Goal: Task Accomplishment & Management: Manage account settings

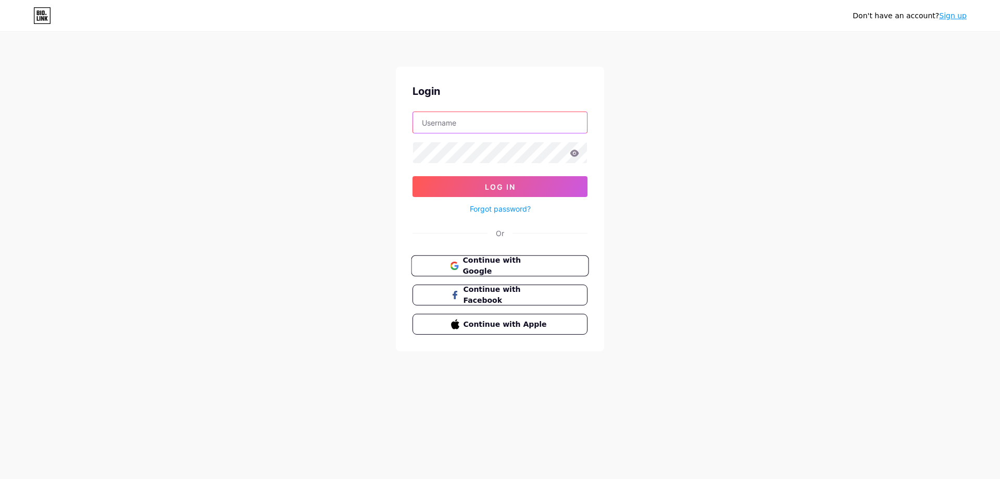
type input "[EMAIL_ADDRESS][DOMAIN_NAME]"
click at [548, 268] on span "Continue with Google" at bounding box center [506, 266] width 87 height 22
type input "[EMAIL_ADDRESS][DOMAIN_NAME]"
click at [533, 183] on button "Log In" at bounding box center [500, 186] width 175 height 21
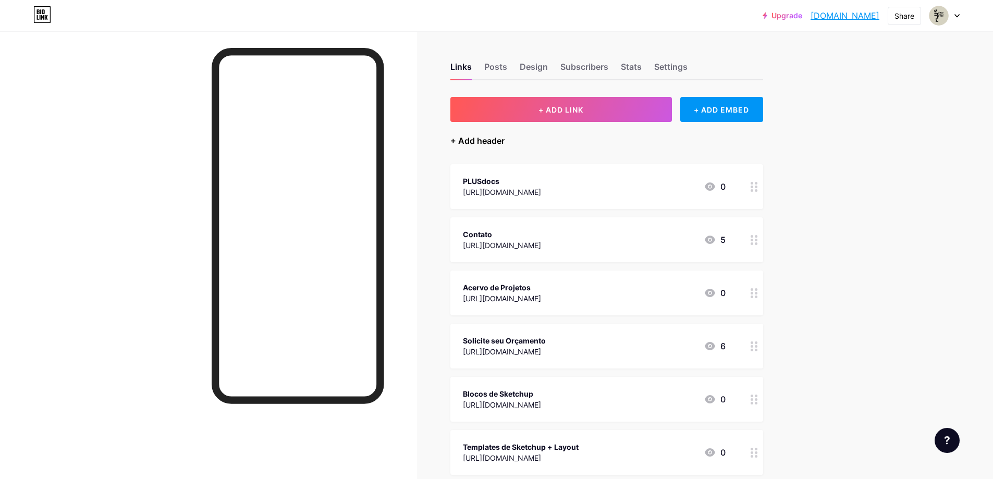
click at [487, 144] on div "+ Add header" at bounding box center [477, 140] width 54 height 13
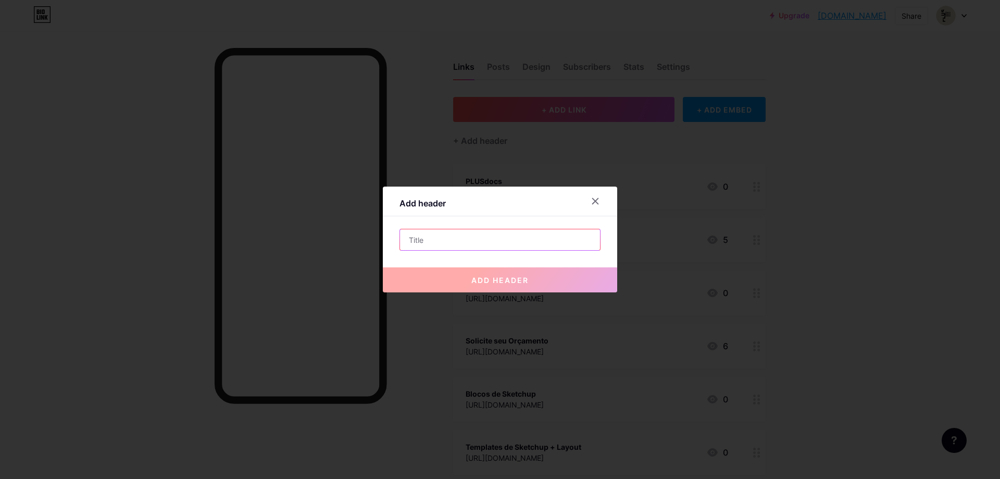
click at [424, 242] on input "text" at bounding box center [500, 239] width 200 height 21
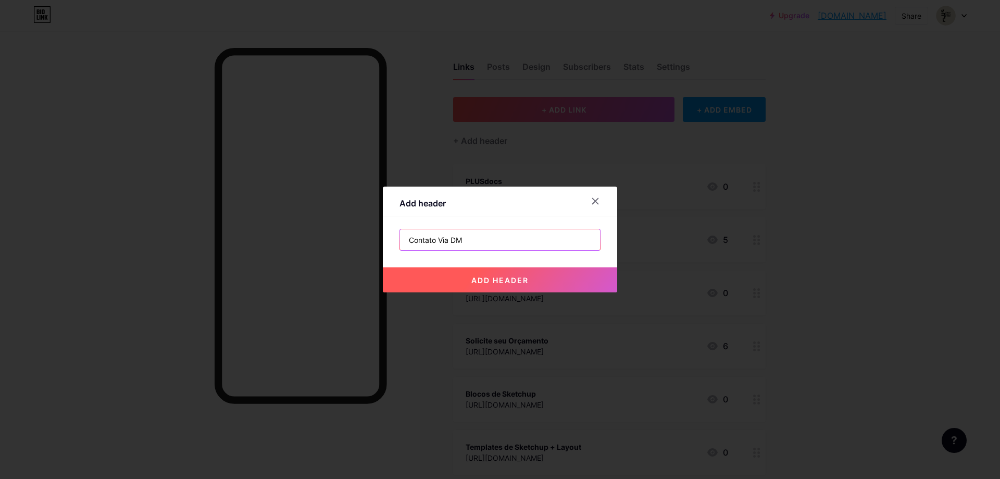
type input "Contato Via DM"
click at [514, 274] on button "add header" at bounding box center [500, 279] width 234 height 25
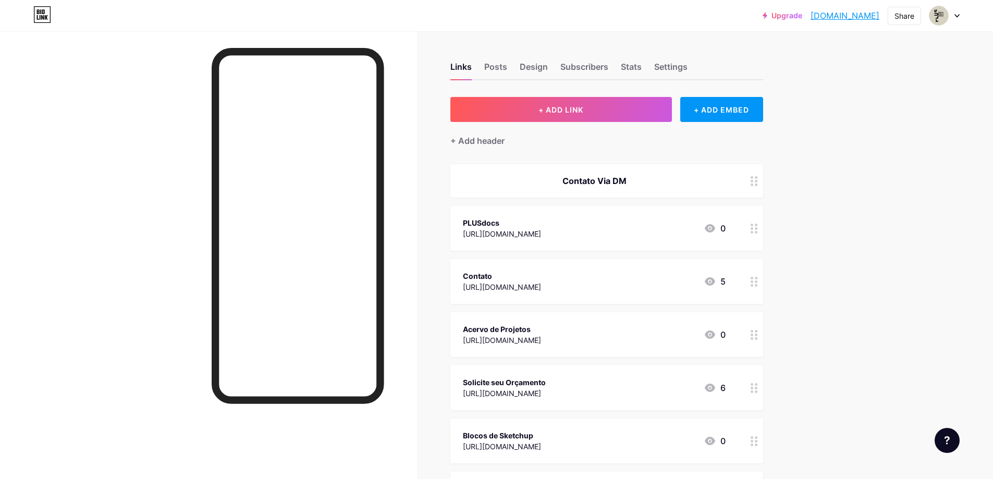
click at [623, 176] on div "Contato Via DM" at bounding box center [594, 181] width 263 height 13
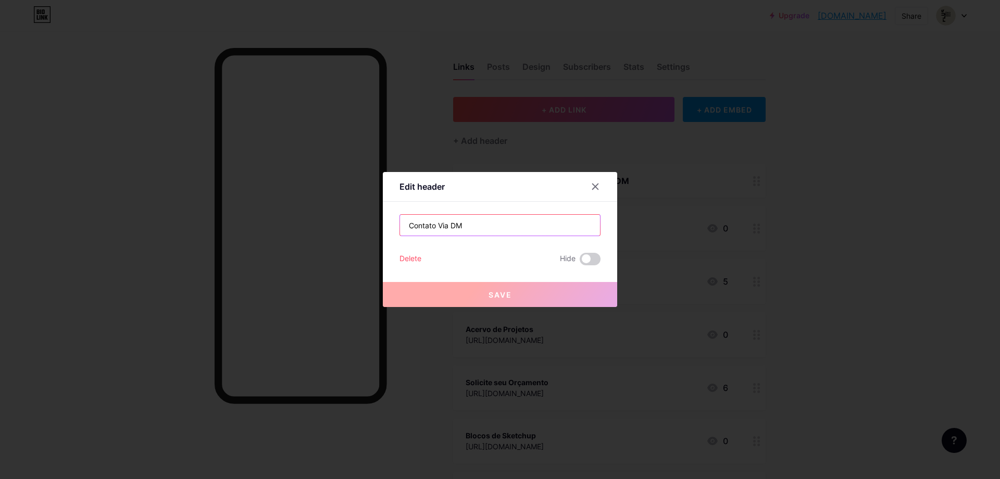
click at [443, 227] on input "Contato Via DM" at bounding box center [500, 225] width 200 height 21
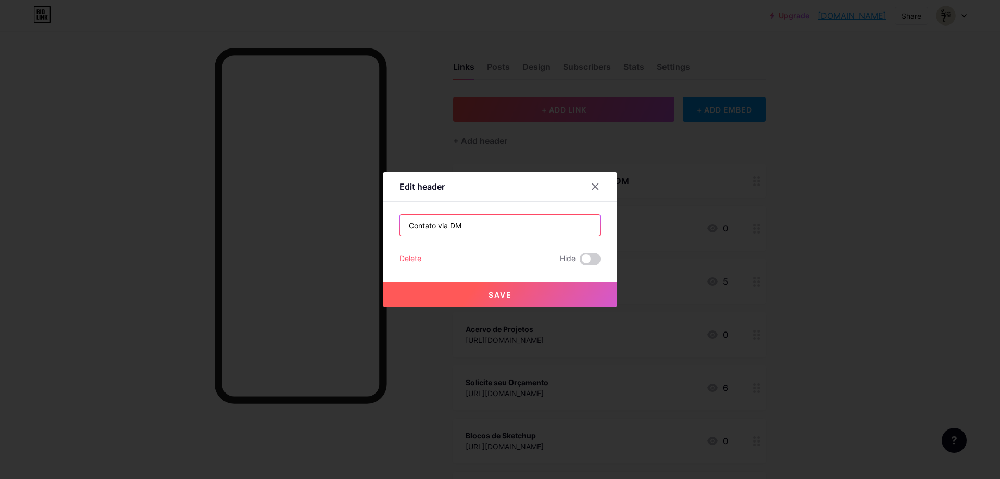
click at [475, 222] on input "Contato via DM" at bounding box center [500, 225] width 200 height 21
click at [472, 224] on input "Contato via Direct(DM)" at bounding box center [500, 225] width 200 height 21
type input "Contato via Direct (DM)"
click at [493, 291] on span "Save" at bounding box center [500, 294] width 23 height 9
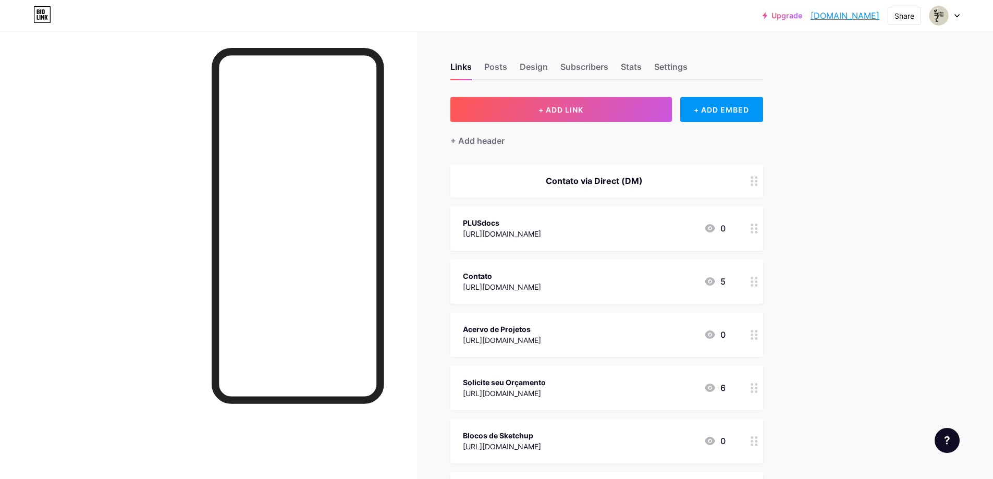
click at [753, 281] on circle at bounding box center [751, 281] width 3 height 3
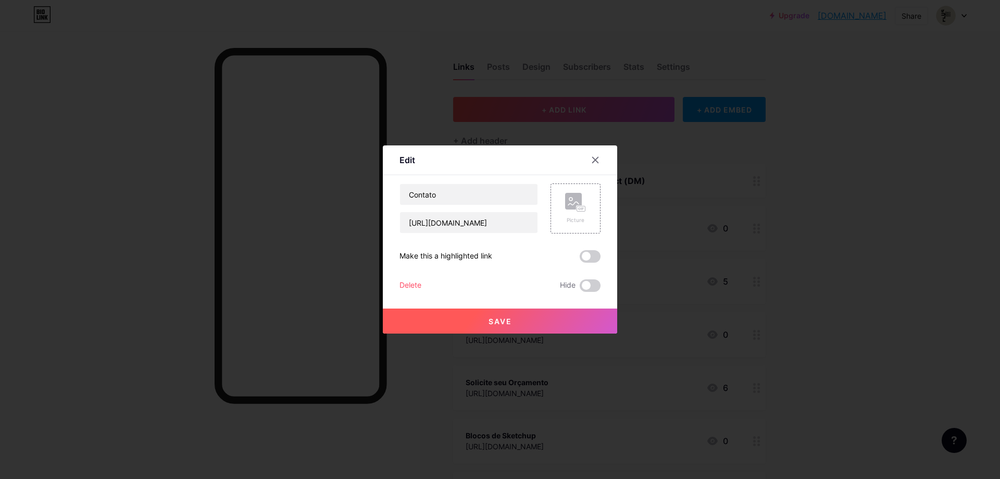
drag, startPoint x: 504, startPoint y: 321, endPoint x: 413, endPoint y: 284, distance: 98.2
click at [443, 285] on div "Contato [URL][DOMAIN_NAME] Picture Make this a highlighted link Delete Hide Save" at bounding box center [500, 237] width 201 height 108
click at [412, 284] on div "Delete" at bounding box center [411, 285] width 22 height 13
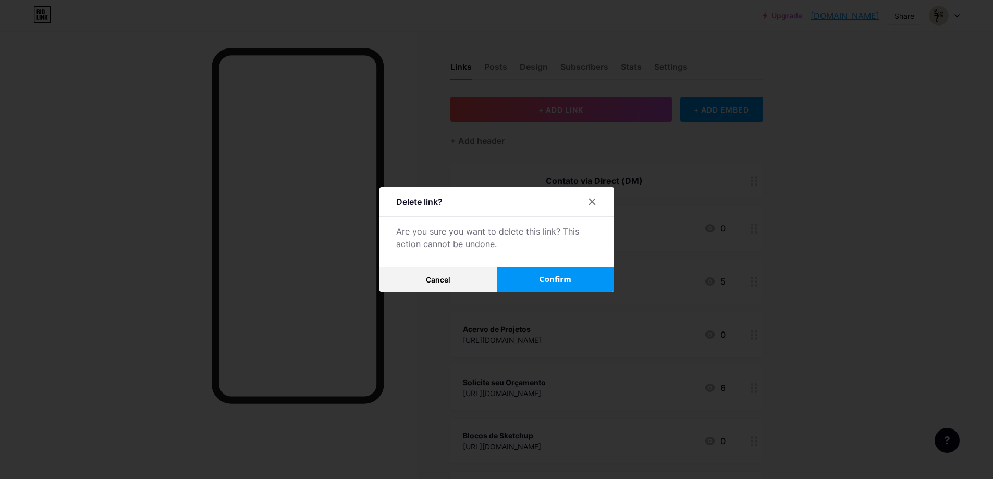
click at [552, 279] on span "Confirm" at bounding box center [555, 279] width 32 height 11
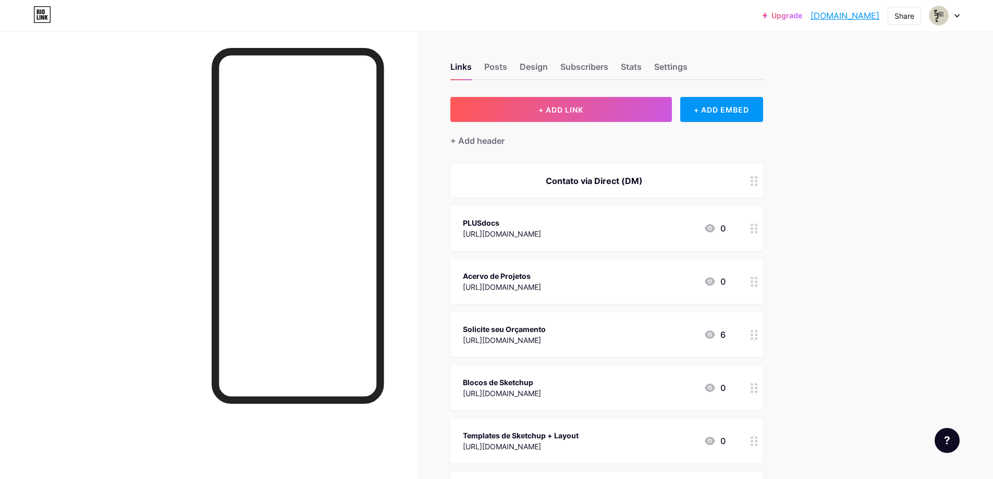
click at [758, 336] on icon at bounding box center [753, 335] width 7 height 10
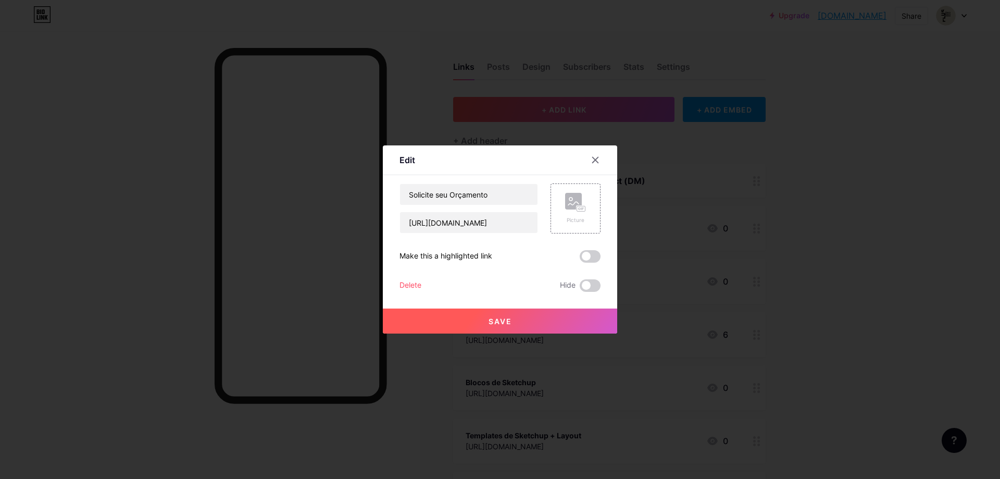
click at [410, 289] on div "Delete" at bounding box center [411, 285] width 22 height 13
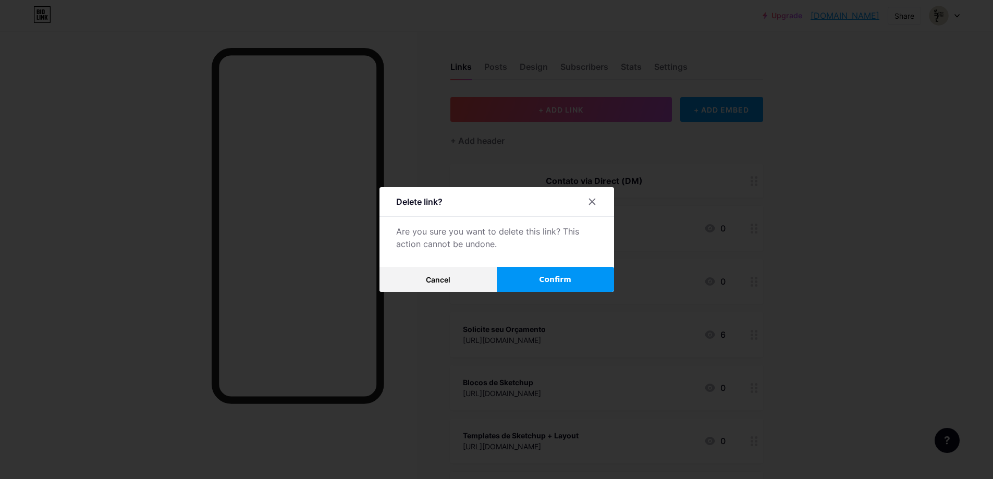
click at [526, 277] on button "Confirm" at bounding box center [555, 279] width 117 height 25
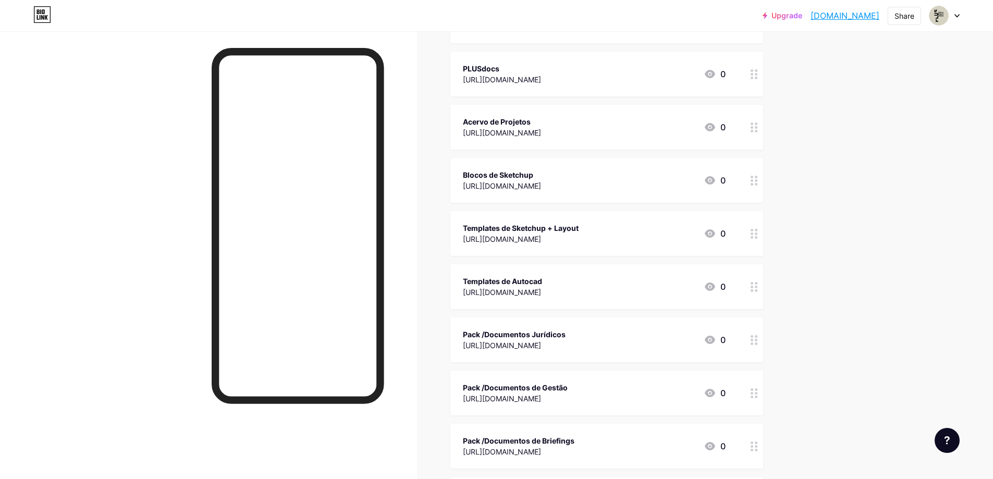
scroll to position [156, 0]
click at [714, 336] on icon at bounding box center [709, 337] width 13 height 13
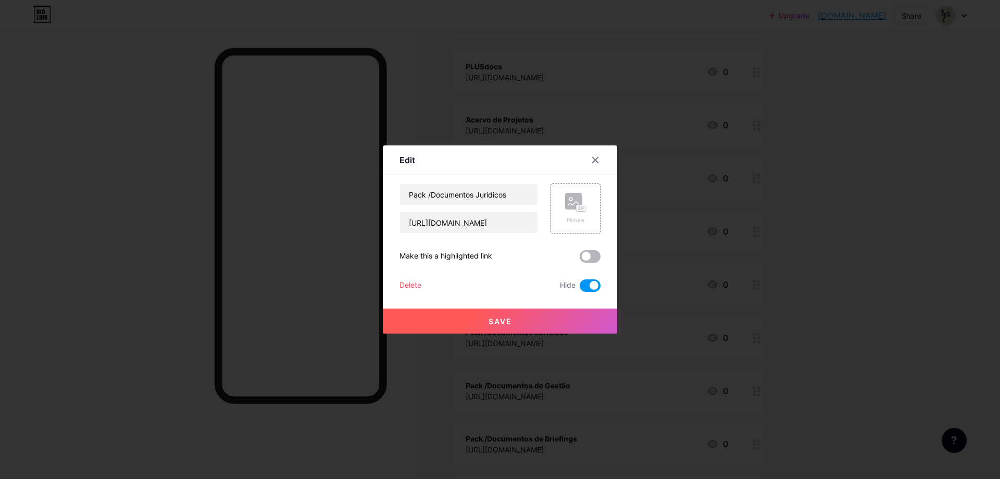
click at [591, 256] on span at bounding box center [590, 256] width 21 height 13
click at [580, 259] on input "checkbox" at bounding box center [580, 259] width 0 height 0
click at [587, 258] on span at bounding box center [590, 256] width 21 height 13
click at [580, 259] on input "checkbox" at bounding box center [580, 259] width 0 height 0
click at [588, 287] on span at bounding box center [590, 285] width 21 height 13
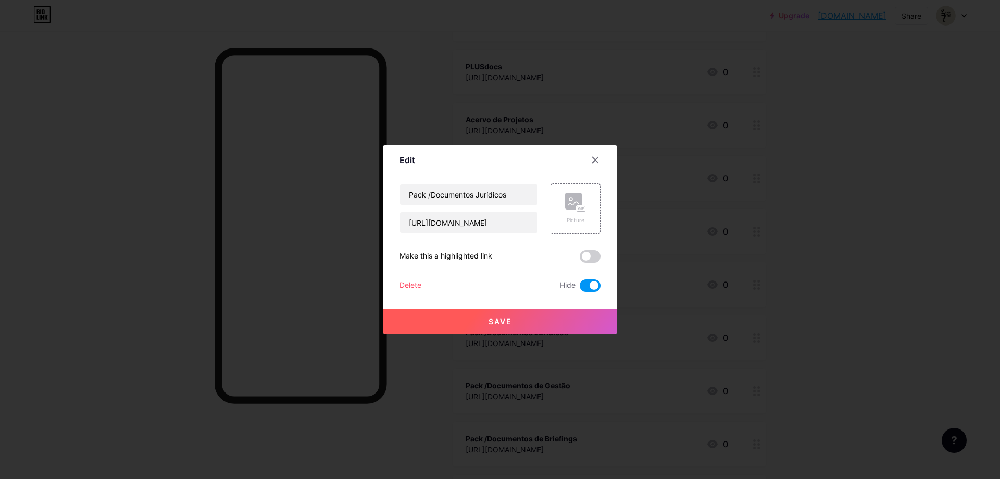
click at [580, 288] on input "checkbox" at bounding box center [580, 288] width 0 height 0
click at [521, 323] on button "Save" at bounding box center [500, 320] width 234 height 25
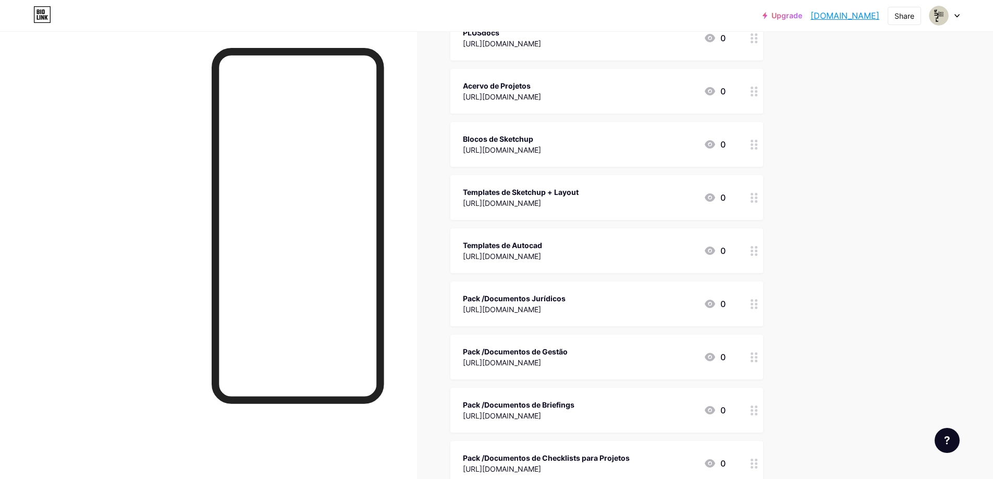
scroll to position [208, 0]
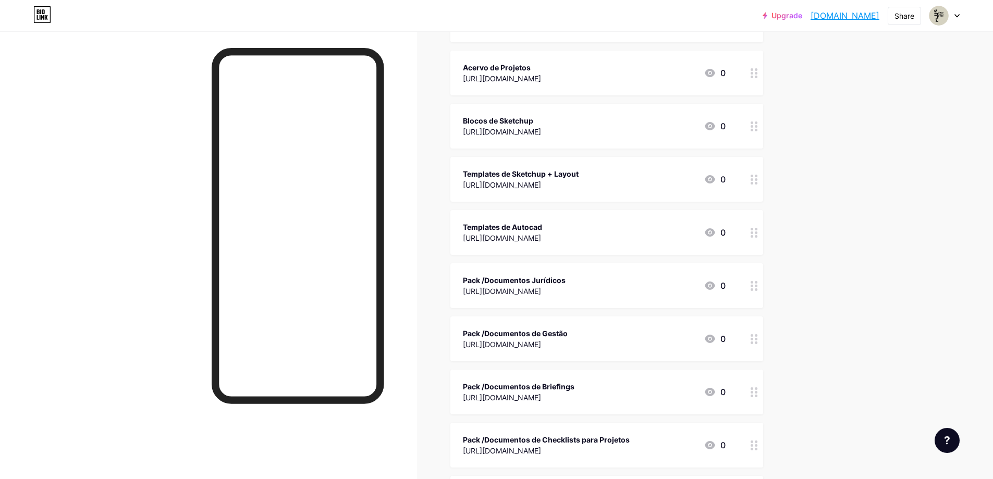
click at [524, 283] on div "Pack /Documentos Jurídicos" at bounding box center [514, 280] width 103 height 11
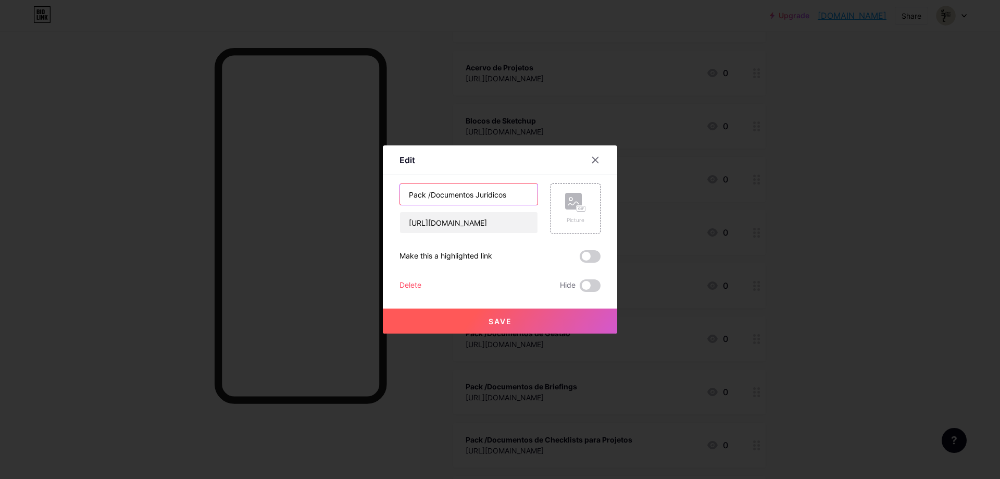
click at [511, 194] on input "Pack /Documentos Jurídicos" at bounding box center [469, 194] width 138 height 21
click at [515, 195] on input "Pack /Documentos Jurídicos" at bounding box center [469, 194] width 138 height 21
drag, startPoint x: 515, startPoint y: 194, endPoint x: 377, endPoint y: 205, distance: 138.0
click at [377, 205] on div "Edit Content YouTube Play YouTube video without leaving your page. ADD Vimeo Pl…" at bounding box center [500, 239] width 1000 height 479
type input "D"
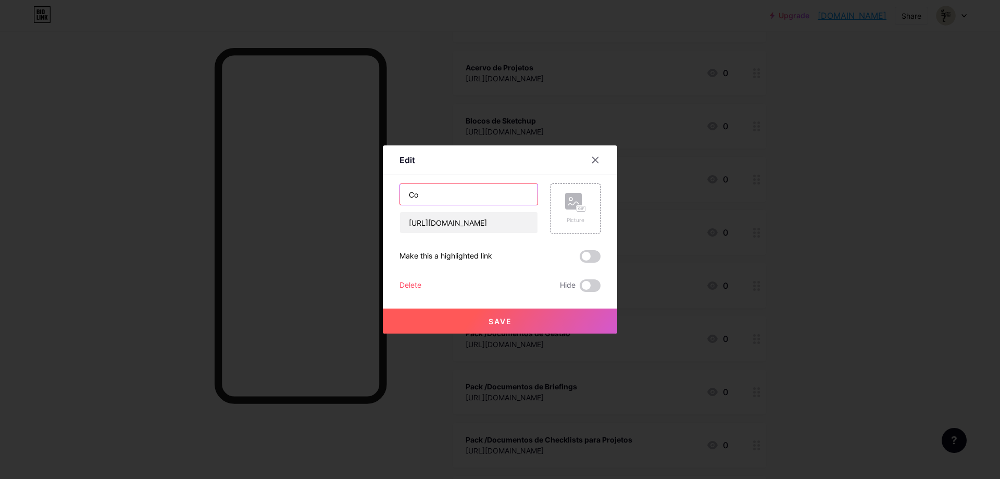
type input "C"
type input "D"
type input "C"
type input "Gestão e Documentos Jurídicos"
click at [493, 318] on span "Save" at bounding box center [500, 321] width 23 height 9
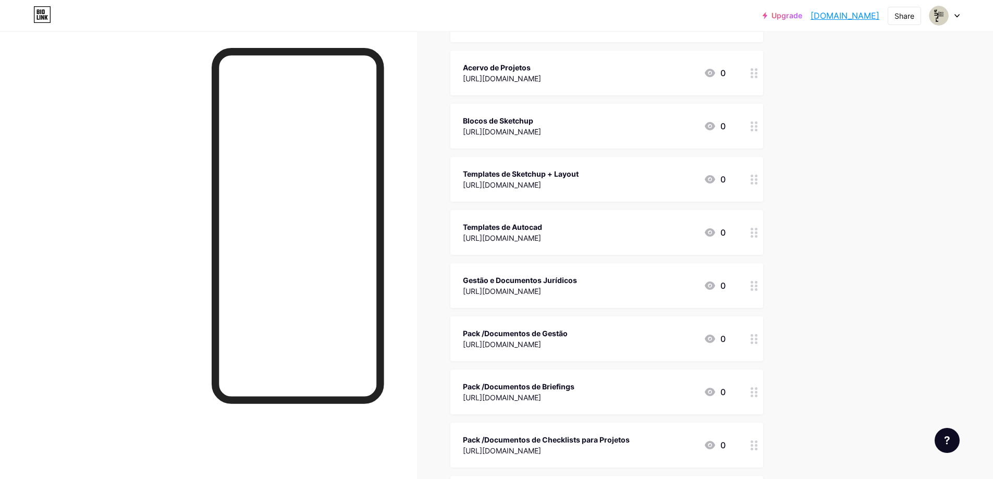
click at [506, 282] on div "Gestão e Documentos Jurídicos" at bounding box center [520, 280] width 114 height 11
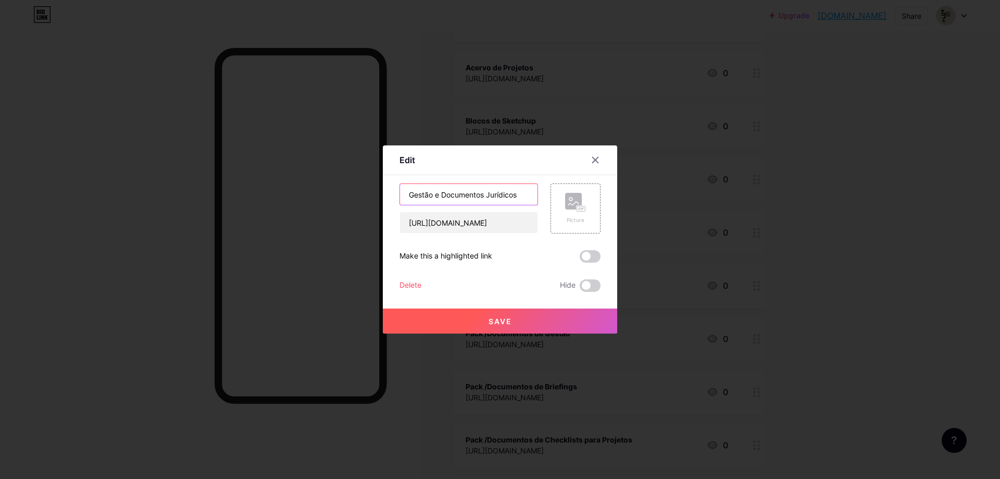
drag, startPoint x: 442, startPoint y: 191, endPoint x: 369, endPoint y: 189, distance: 73.0
click at [370, 189] on div "Edit Content YouTube Play YouTube video without leaving your page. ADD Vimeo Pl…" at bounding box center [500, 239] width 1000 height 479
type input "Documentos Jurídicos"
click at [495, 320] on span "Save" at bounding box center [500, 321] width 23 height 9
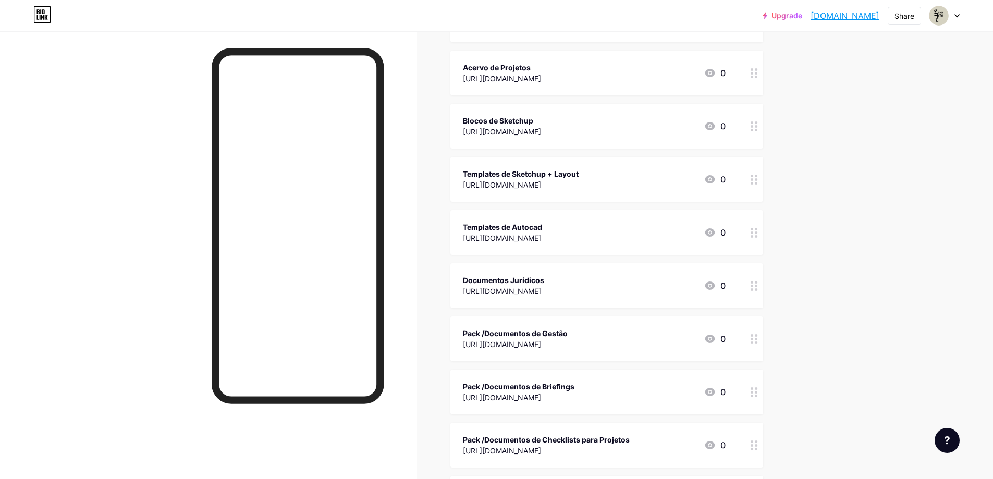
click at [543, 336] on div "Pack /Documentos de Gestão" at bounding box center [515, 333] width 105 height 11
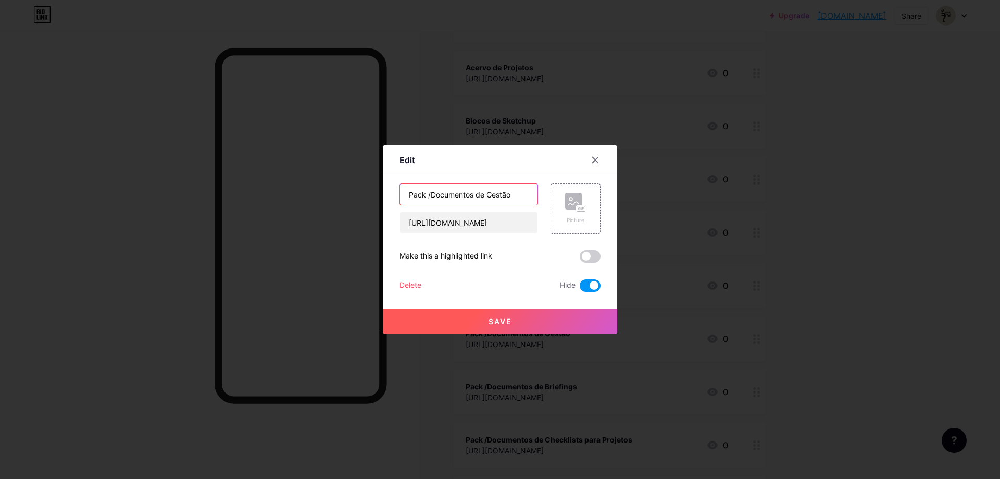
click at [429, 195] on input "Pack /Documentos de Gestão" at bounding box center [469, 194] width 138 height 21
drag, startPoint x: 430, startPoint y: 195, endPoint x: 373, endPoint y: 194, distance: 56.8
click at [373, 194] on div "Edit Content YouTube Play YouTube video without leaving your page. ADD Vimeo Pl…" at bounding box center [500, 239] width 1000 height 479
type input "Documentos de Gestão"
click at [506, 318] on span "Save" at bounding box center [500, 321] width 23 height 9
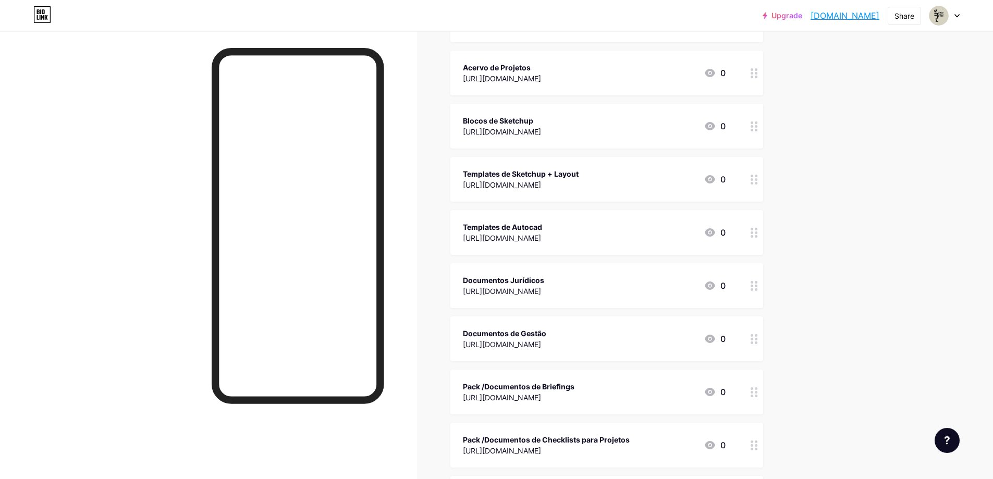
click at [699, 337] on div "Documentos de Gestão [URL][DOMAIN_NAME] 0" at bounding box center [594, 339] width 263 height 24
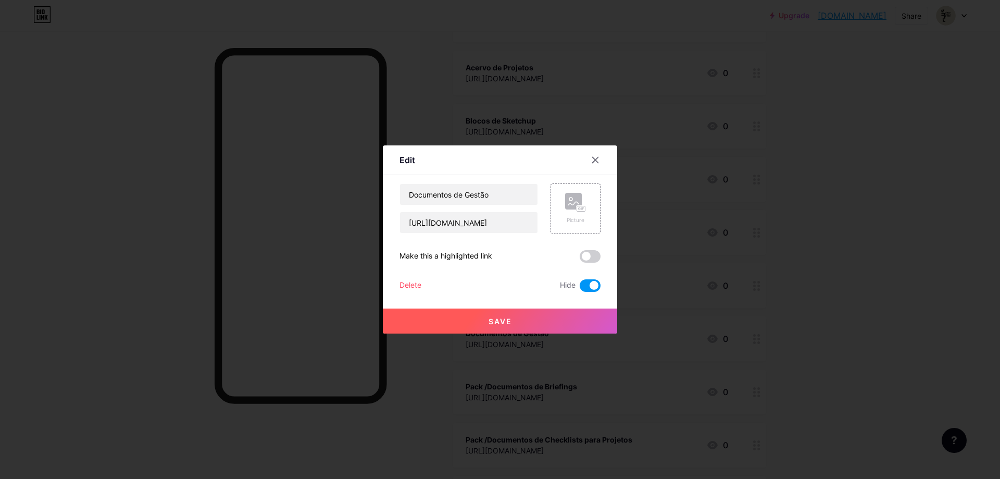
click at [585, 284] on span at bounding box center [590, 285] width 21 height 13
click at [580, 288] on input "checkbox" at bounding box center [580, 288] width 0 height 0
click at [502, 317] on span "Save" at bounding box center [500, 321] width 23 height 9
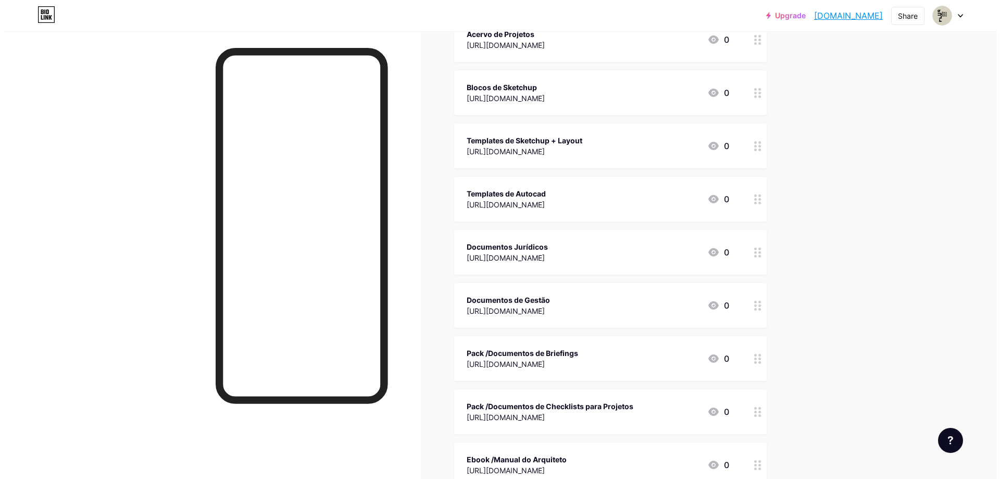
scroll to position [261, 0]
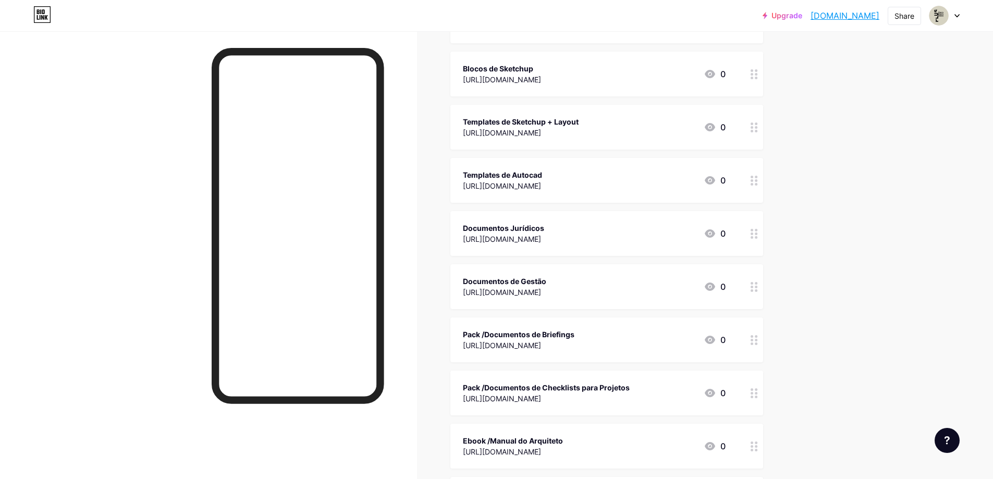
click at [548, 336] on div "Pack /Documentos de Briefings" at bounding box center [519, 334] width 112 height 11
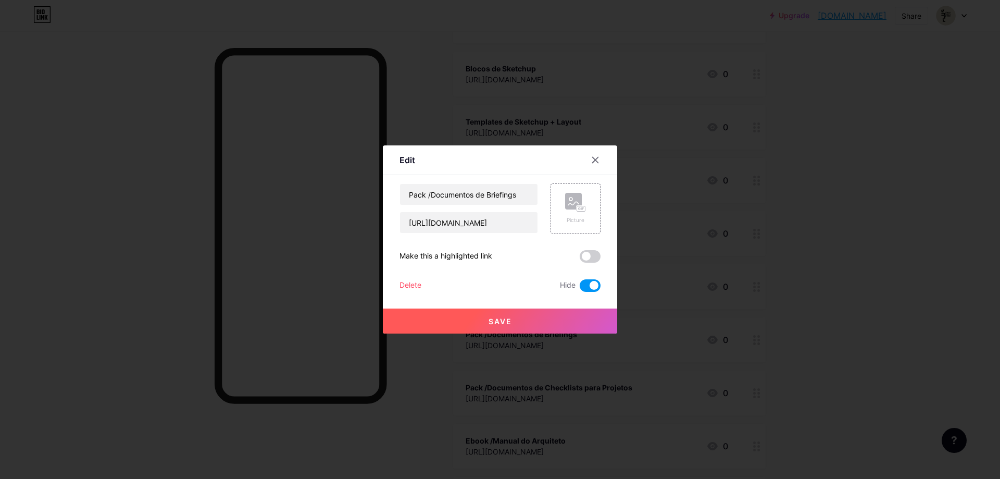
click at [583, 286] on span at bounding box center [590, 285] width 21 height 13
click at [580, 288] on input "checkbox" at bounding box center [580, 288] width 0 height 0
drag, startPoint x: 430, startPoint y: 195, endPoint x: 382, endPoint y: 192, distance: 47.5
click at [382, 192] on div "Edit Content YouTube Play YouTube video without leaving your page. ADD Vimeo Pl…" at bounding box center [500, 239] width 1000 height 479
click at [524, 195] on input "Documentos de Briefings" at bounding box center [469, 194] width 138 height 21
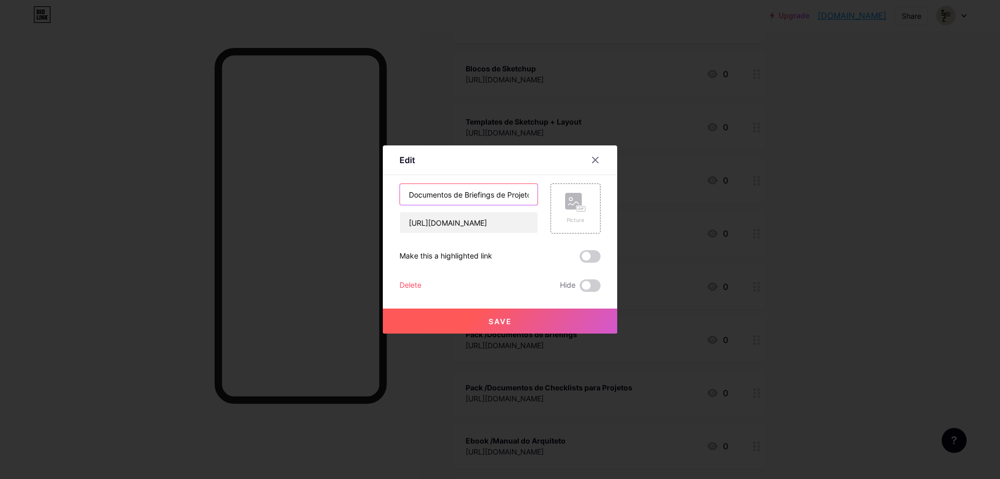
scroll to position [0, 4]
type input "Documentos de Briefings de Projeto"
click at [494, 323] on span "Save" at bounding box center [500, 321] width 23 height 9
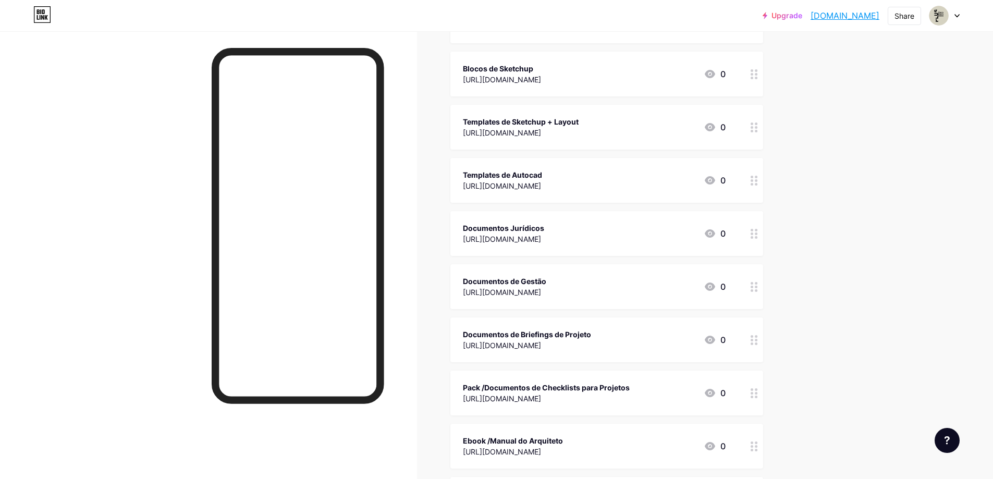
click at [544, 229] on div "Documentos Jurídicos" at bounding box center [503, 227] width 81 height 11
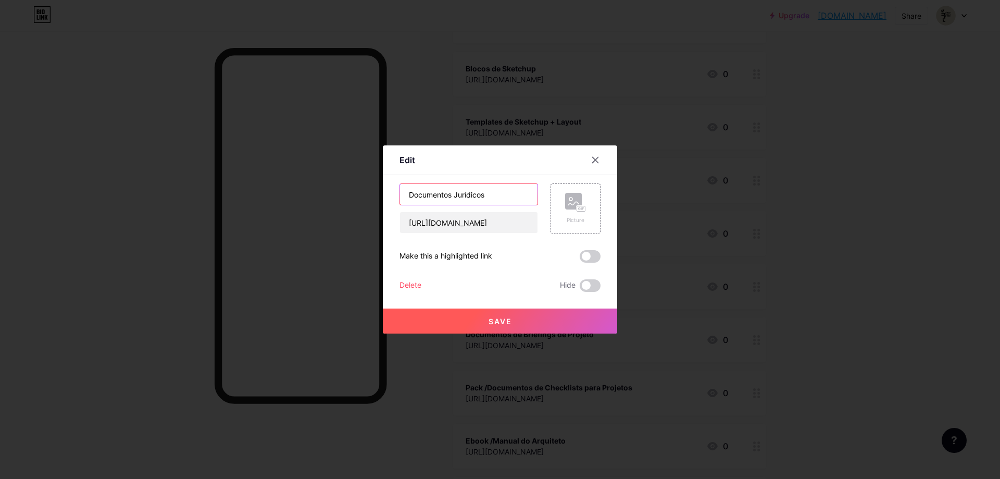
drag, startPoint x: 505, startPoint y: 196, endPoint x: 294, endPoint y: 198, distance: 211.6
click at [294, 198] on div "Edit Content YouTube Play YouTube video without leaving your page. ADD Vimeo Pl…" at bounding box center [500, 239] width 1000 height 479
type input "Tenha todos os argumentos jurídicos!"
click at [508, 323] on span "Save" at bounding box center [500, 321] width 23 height 9
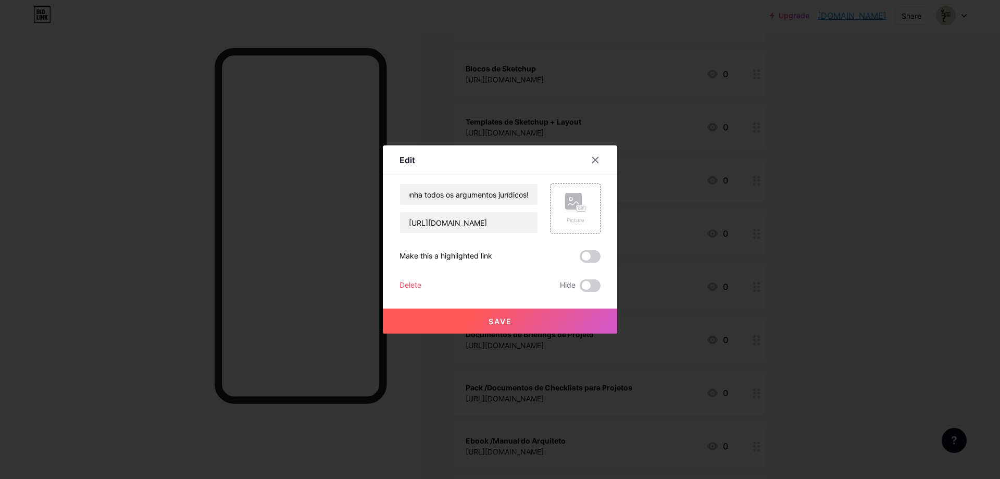
scroll to position [0, 0]
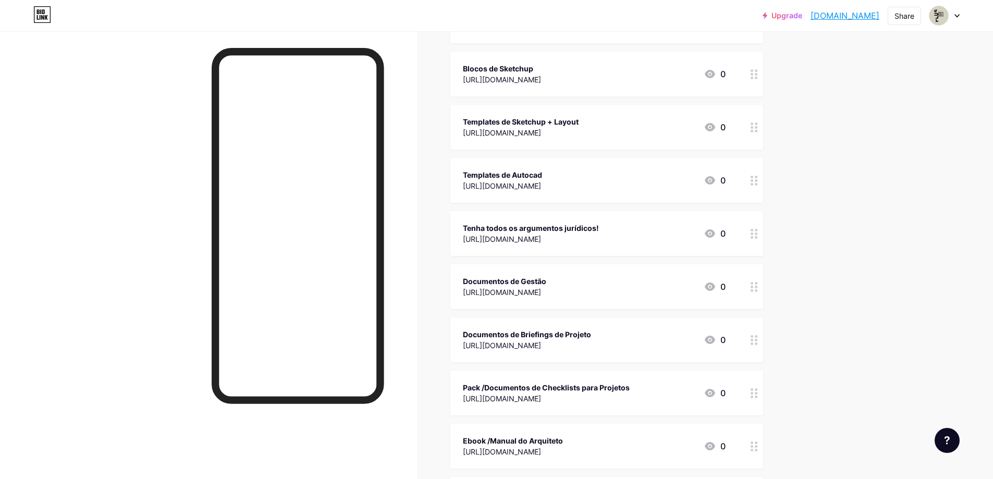
click at [533, 278] on div "Documentos de Gestão" at bounding box center [504, 281] width 83 height 11
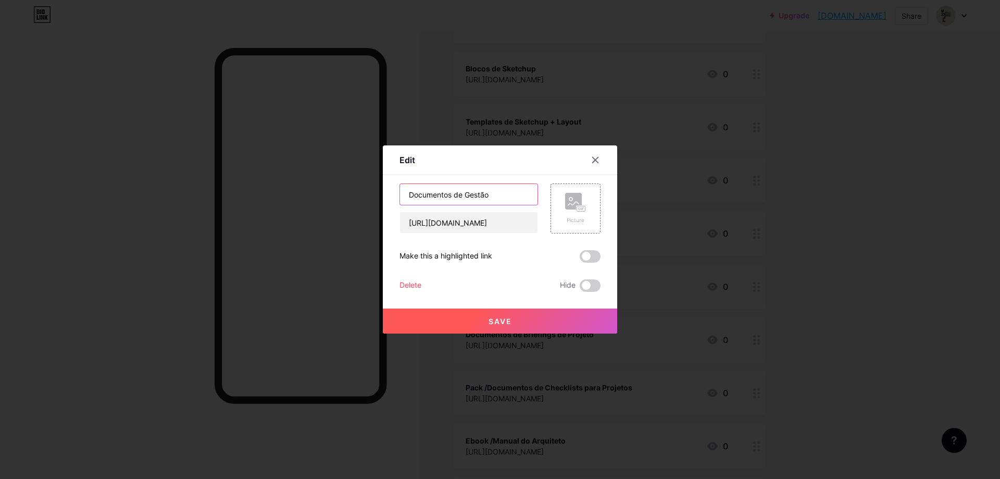
drag, startPoint x: 510, startPoint y: 194, endPoint x: 291, endPoint y: 180, distance: 218.7
click at [292, 180] on div "Edit Content YouTube Play YouTube video without leaving your page. ADD Vimeo Pl…" at bounding box center [500, 239] width 1000 height 479
type input "Tenha uma gestão completa com todos documentos pertinentes!"
click at [503, 315] on button "Save" at bounding box center [500, 320] width 234 height 25
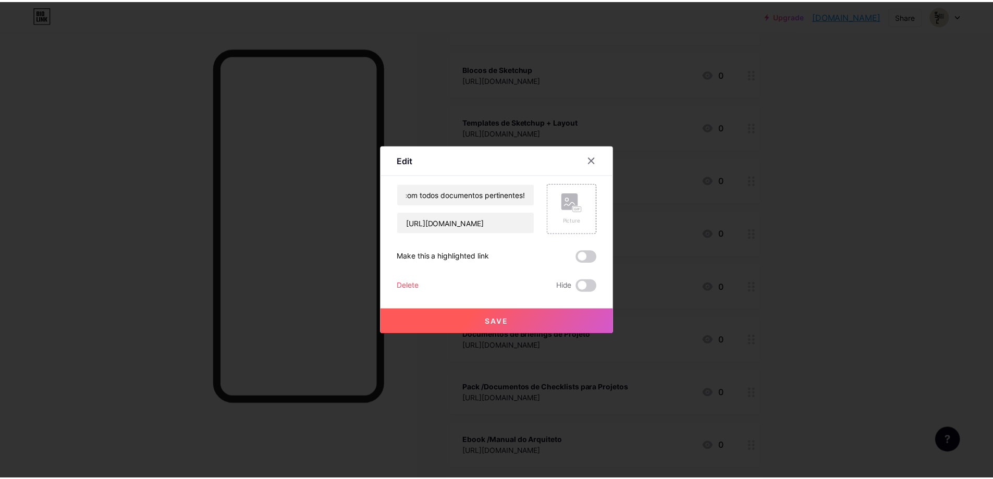
scroll to position [0, 0]
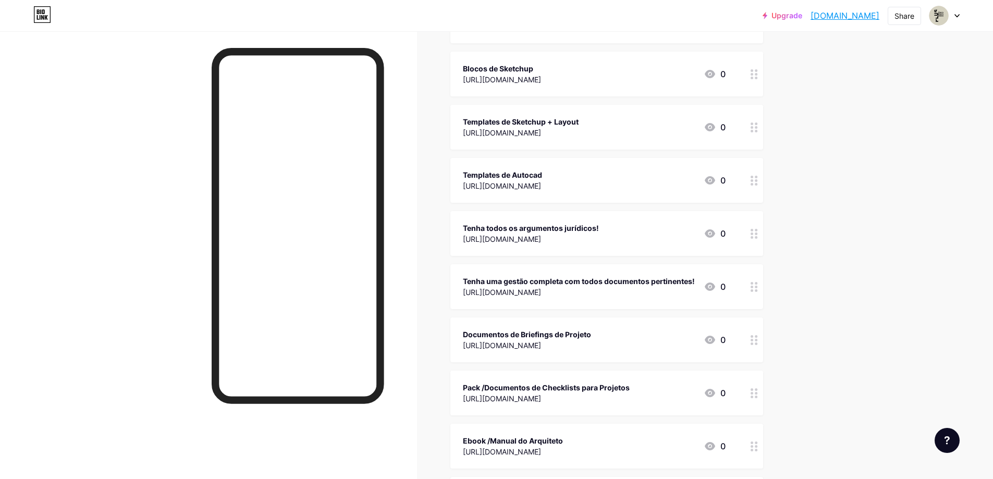
click at [517, 236] on div "[URL][DOMAIN_NAME]" at bounding box center [531, 238] width 136 height 11
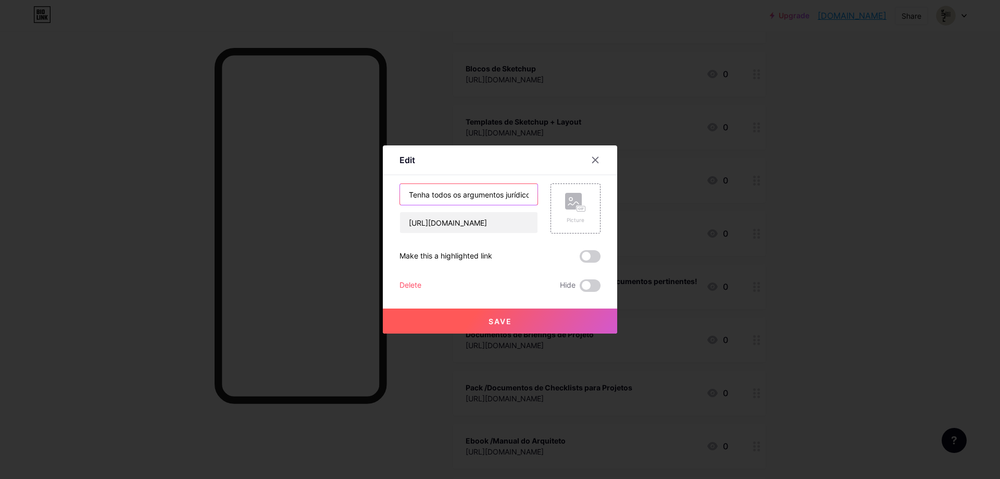
click at [526, 189] on input "Tenha todos os argumentos jurídicos!" at bounding box center [469, 194] width 138 height 21
type input "Coleção Jurídica do Arquiteto"
click at [519, 323] on button "Save" at bounding box center [500, 320] width 234 height 25
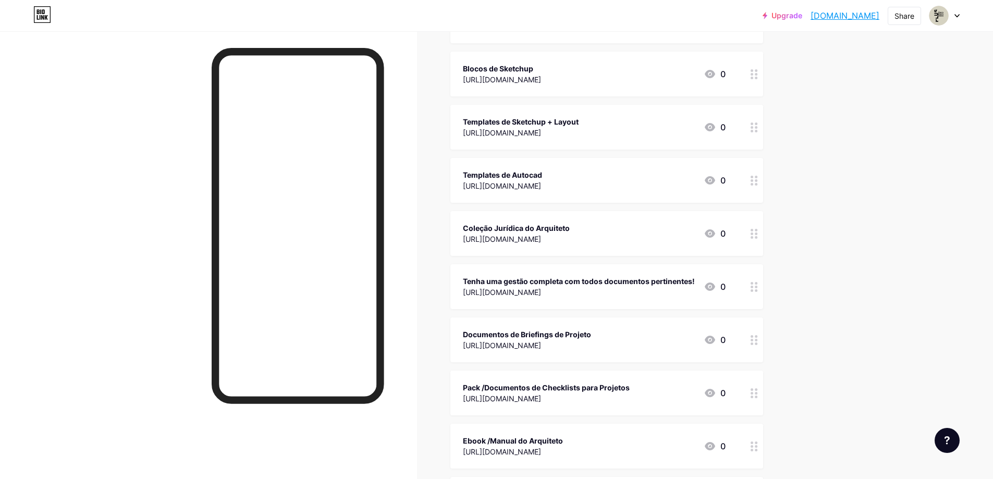
click at [504, 287] on div "[URL][DOMAIN_NAME]" at bounding box center [579, 292] width 232 height 11
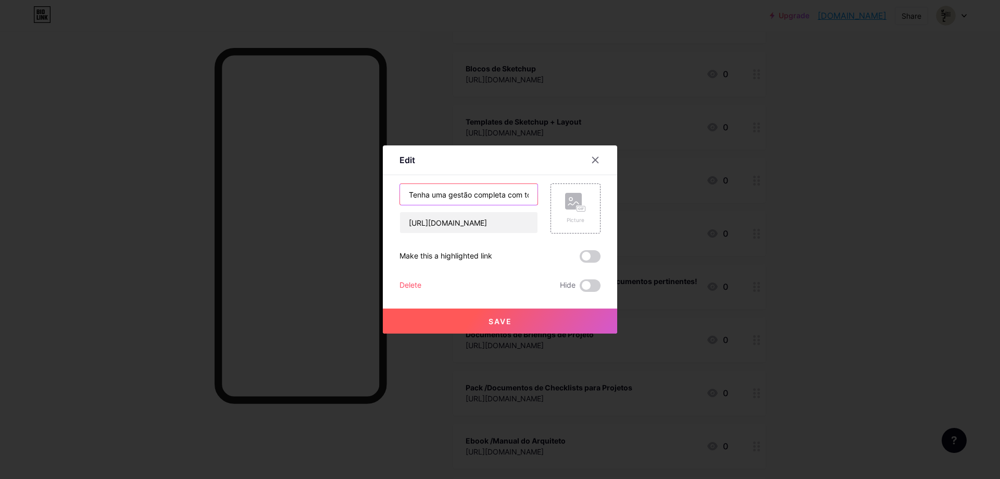
click at [493, 192] on input "Tenha uma gestão completa com todos documentos pertinentes!" at bounding box center [469, 194] width 138 height 21
type input "Coleção de Gestão do Arquiteto"
click at [485, 318] on button "Save" at bounding box center [500, 320] width 234 height 25
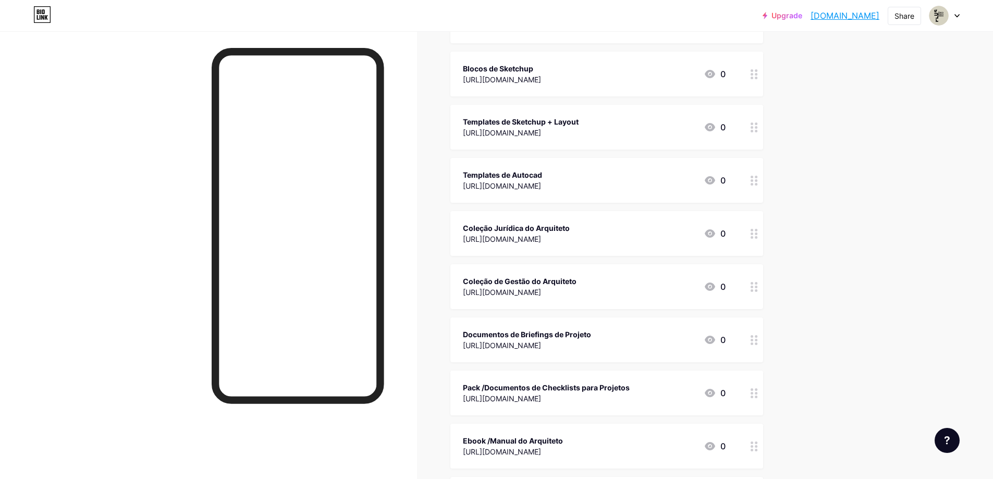
click at [531, 283] on div "Coleção de Gestão do Arquiteto" at bounding box center [520, 281] width 114 height 11
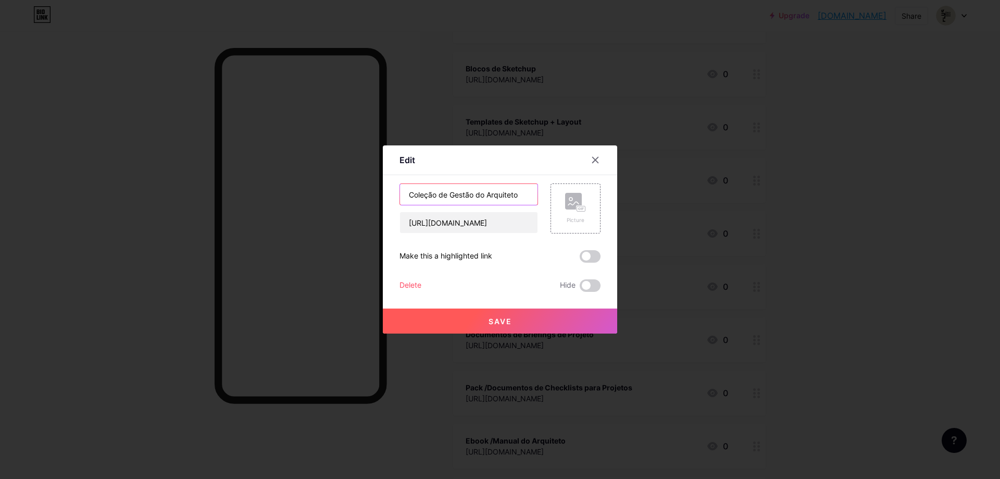
drag, startPoint x: 522, startPoint y: 193, endPoint x: 441, endPoint y: 196, distance: 81.3
click at [441, 196] on input "Coleção de Gestão do Arquiteto" at bounding box center [469, 194] width 138 height 21
type input "Coleção Escritório em Ordem"
click at [471, 318] on button "Save" at bounding box center [500, 320] width 234 height 25
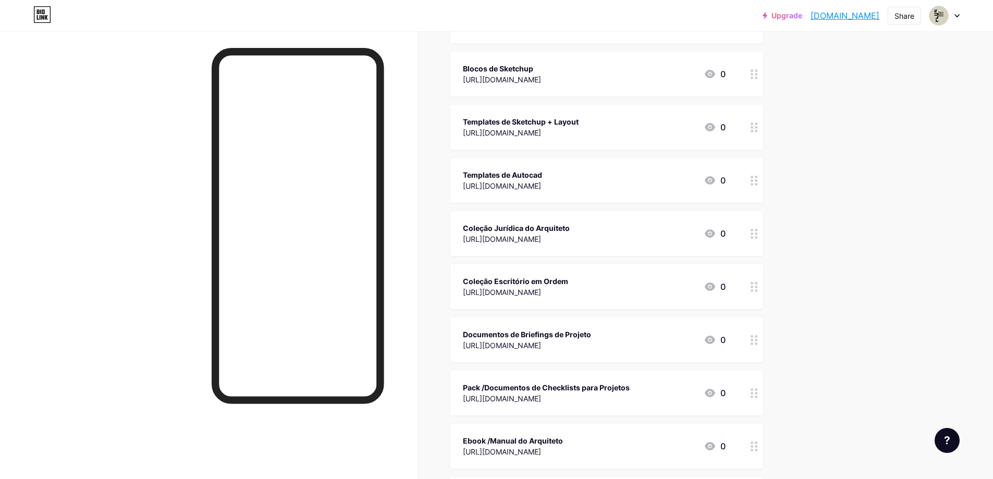
click at [492, 338] on div "Documentos de Briefings de Projeto" at bounding box center [527, 334] width 128 height 11
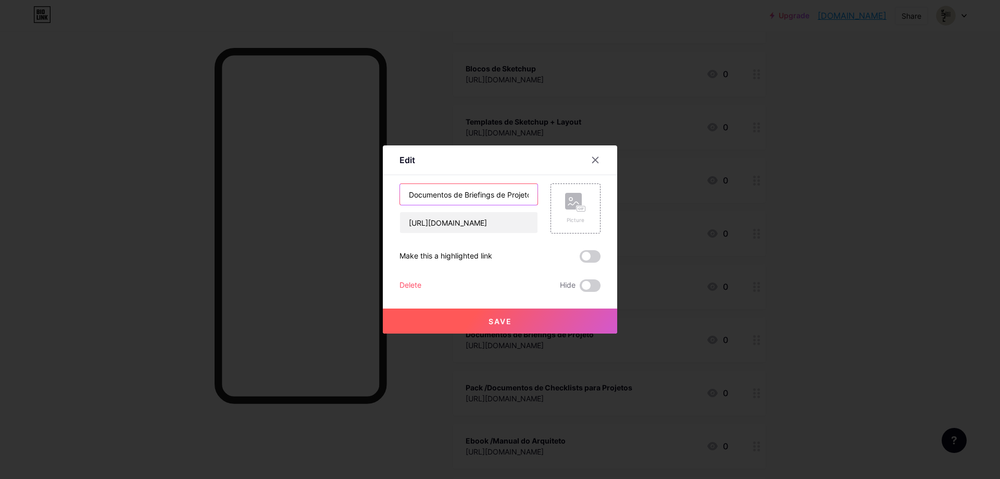
click at [501, 193] on input "Documentos de Briefings de Projeto" at bounding box center [469, 194] width 138 height 21
type input "Coleção Diagnóstico Completo"
click at [529, 315] on button "Save" at bounding box center [500, 320] width 234 height 25
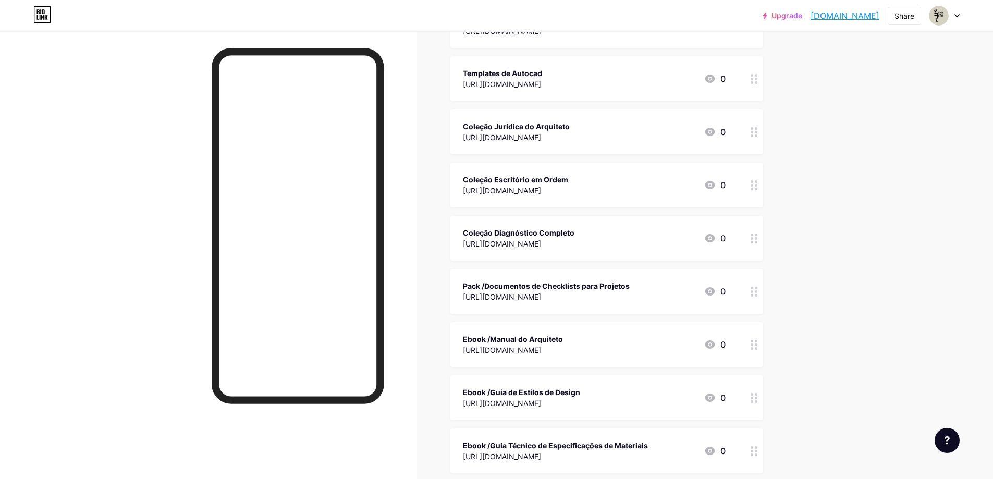
scroll to position [365, 0]
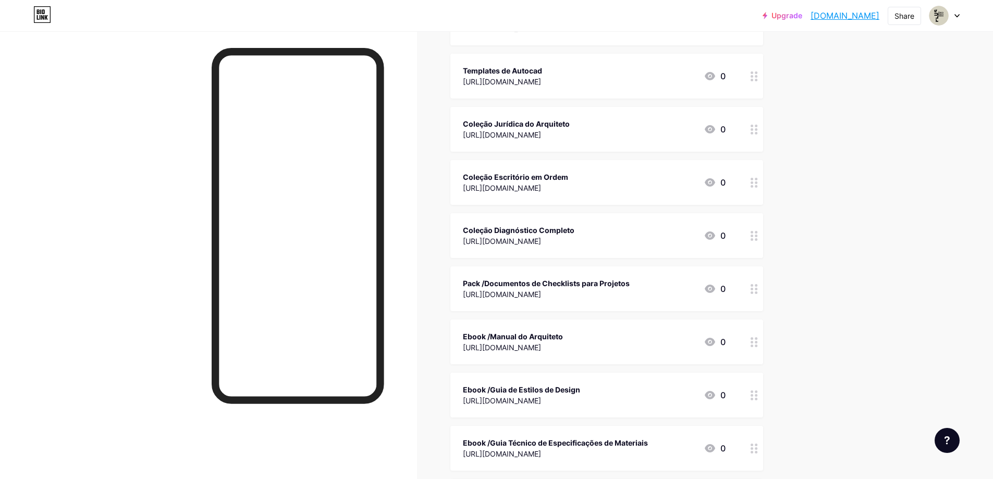
click at [540, 285] on div "Pack /Documentos de Checklists para Projetos" at bounding box center [546, 283] width 167 height 11
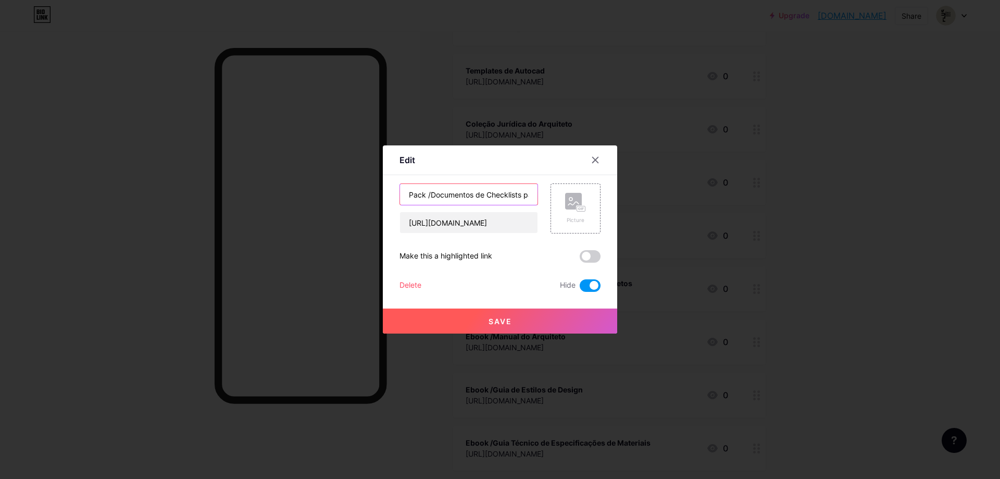
click at [513, 195] on input "Pack /Documentos de Checklists para Projetos" at bounding box center [469, 194] width 138 height 21
type input "Coleção Projeto à [GEOGRAPHIC_DATA]"
click at [480, 320] on button "Save" at bounding box center [500, 320] width 234 height 25
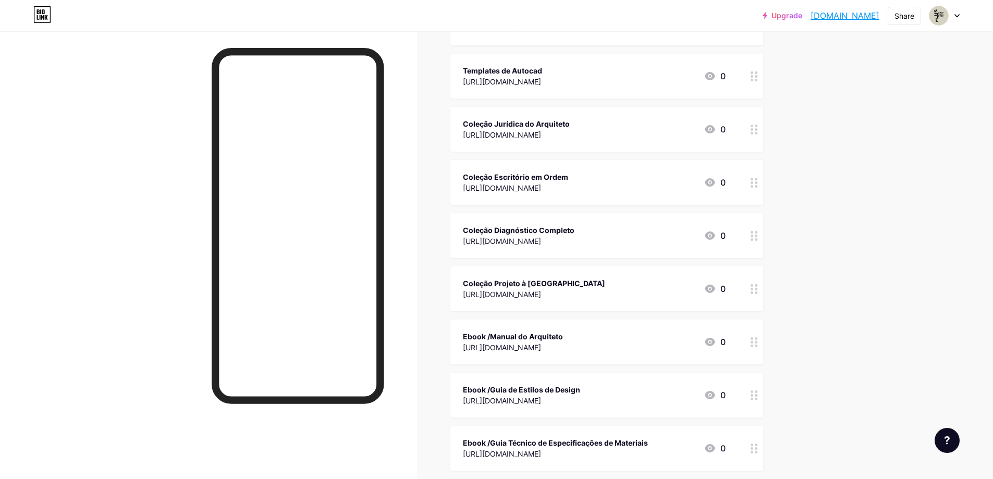
click at [551, 293] on div "[URL][DOMAIN_NAME]" at bounding box center [534, 294] width 142 height 11
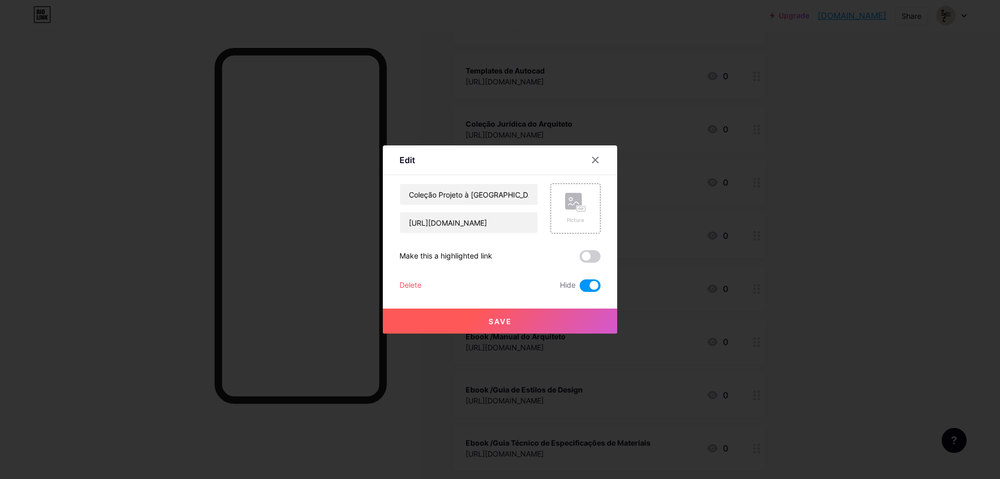
click at [585, 282] on span at bounding box center [590, 285] width 21 height 13
click at [580, 288] on input "checkbox" at bounding box center [580, 288] width 0 height 0
click at [543, 316] on button "Save" at bounding box center [500, 320] width 234 height 25
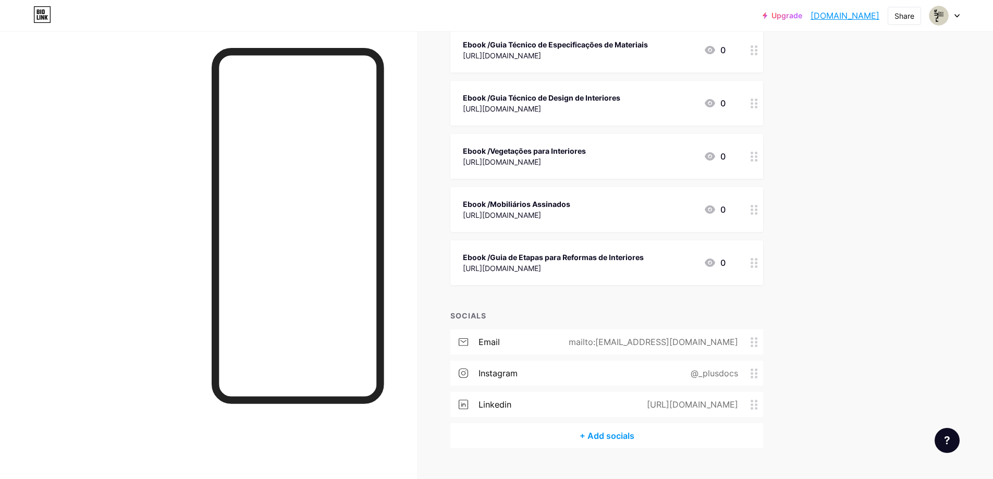
scroll to position [782, 0]
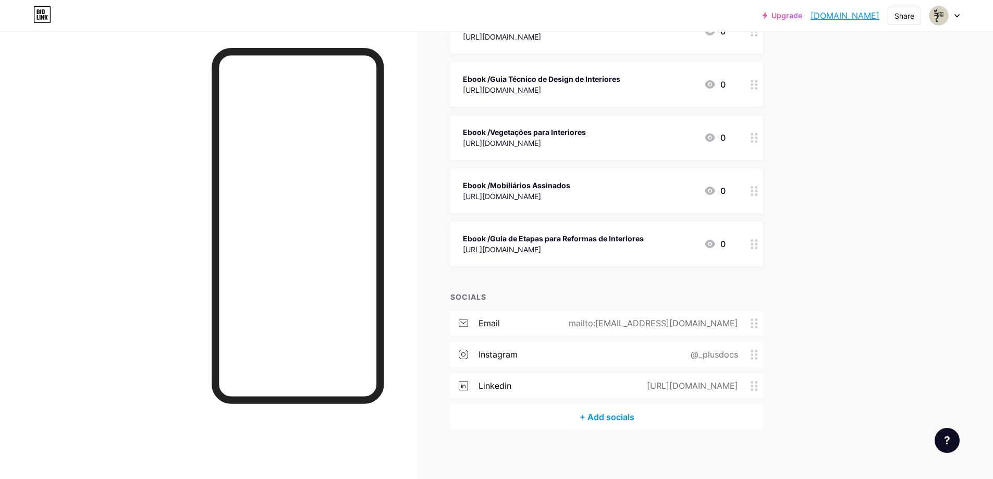
click at [743, 388] on div "[URL][DOMAIN_NAME]" at bounding box center [690, 385] width 120 height 13
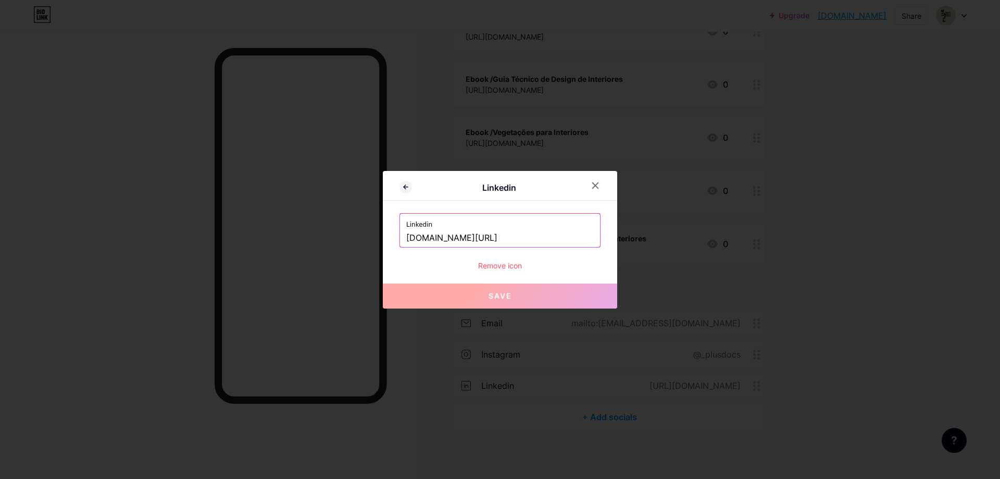
click at [506, 264] on div "Remove icon" at bounding box center [500, 265] width 201 height 11
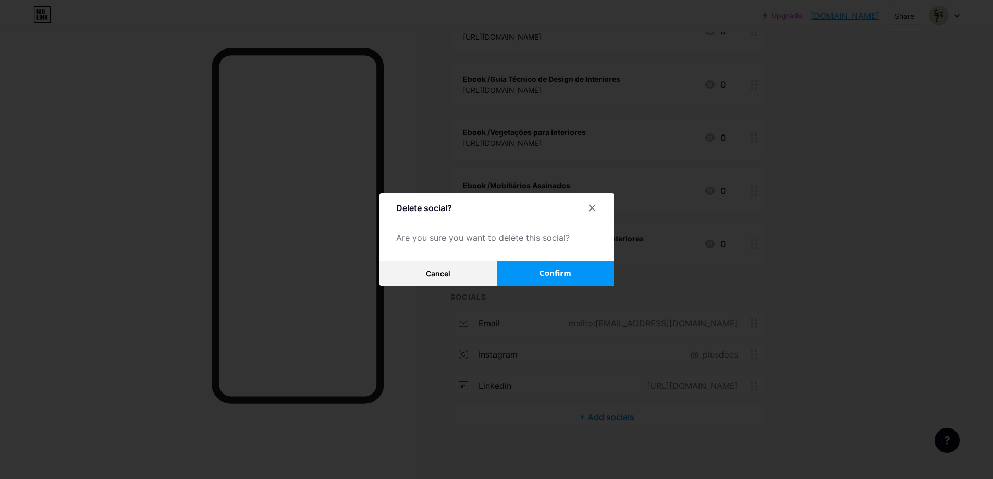
click at [524, 271] on button "Confirm" at bounding box center [555, 273] width 117 height 25
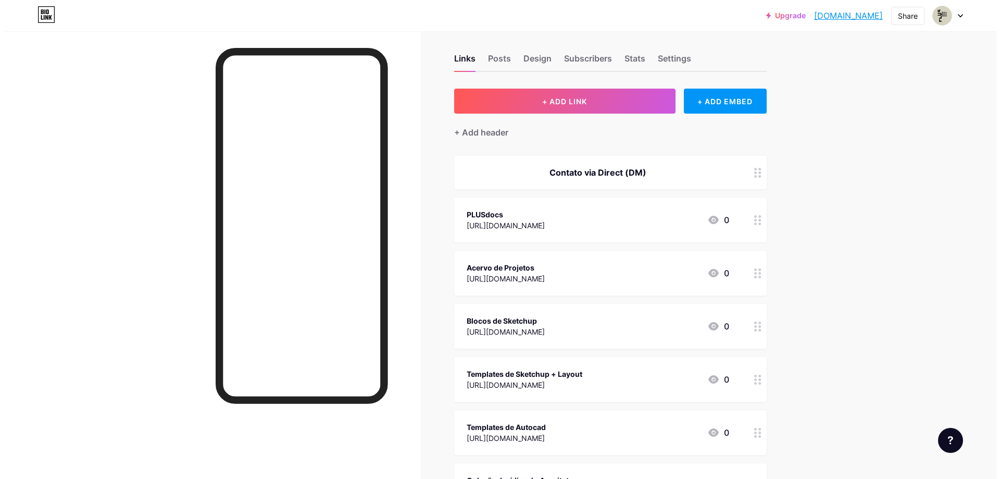
scroll to position [0, 0]
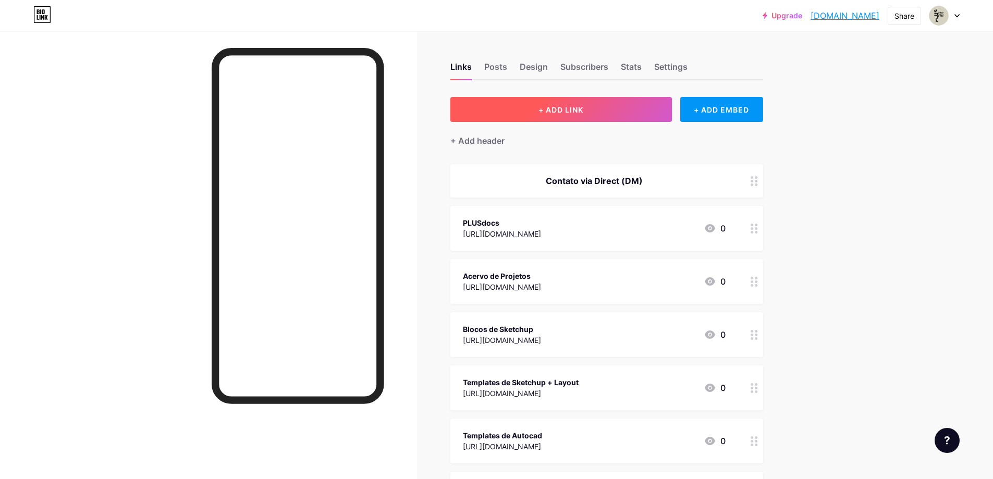
click at [570, 108] on span "+ ADD LINK" at bounding box center [560, 109] width 45 height 9
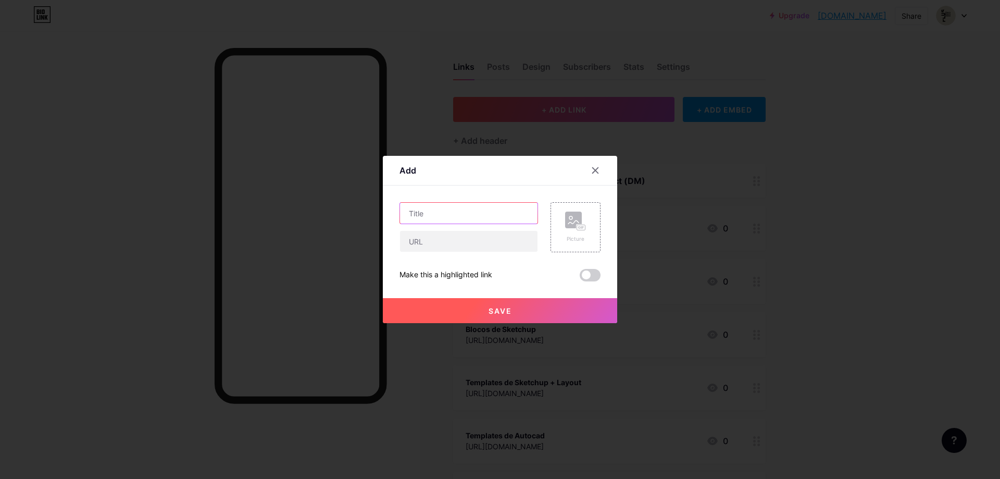
click at [436, 216] on input "text" at bounding box center [469, 213] width 138 height 21
type input "CONHEÇA A PLUSDOCS"
click at [527, 313] on button "Save" at bounding box center [500, 310] width 234 height 25
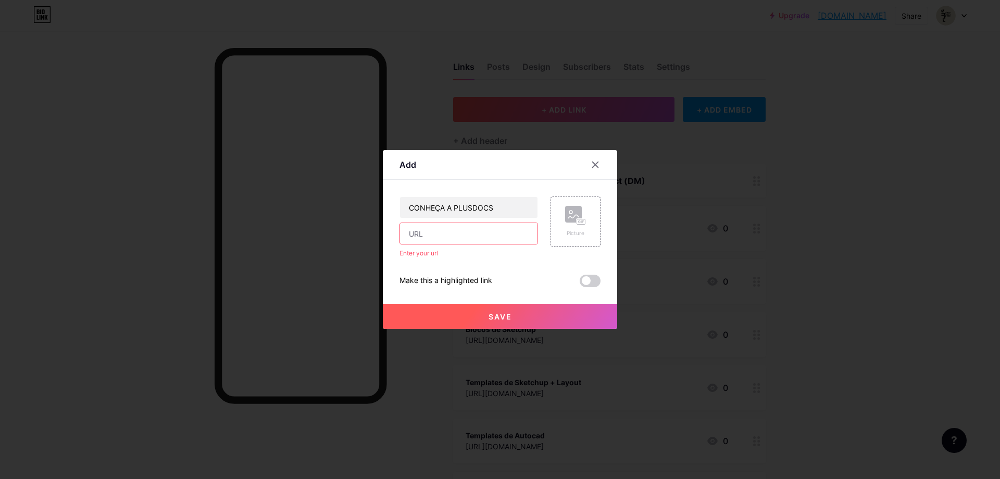
click at [448, 238] on input "text" at bounding box center [469, 233] width 138 height 21
paste input "[URL][DOMAIN_NAME]"
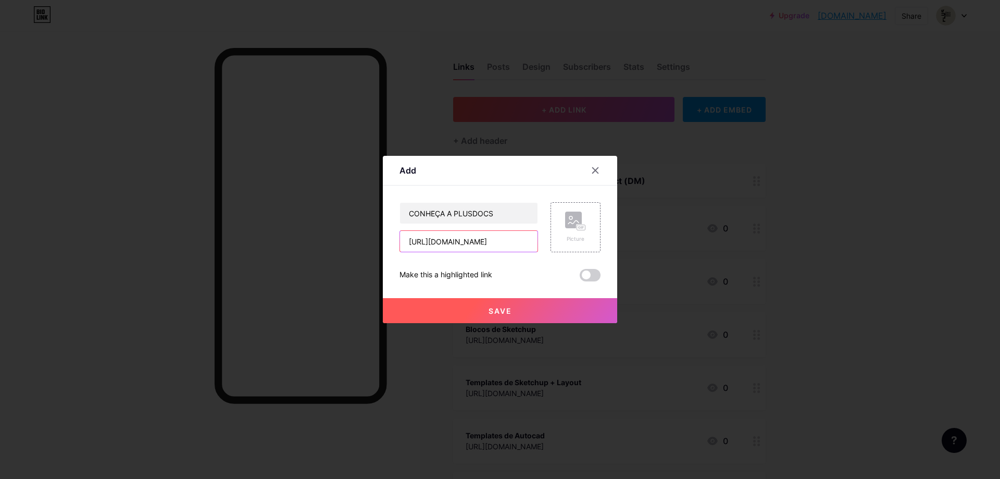
type input "[URL][DOMAIN_NAME]"
click at [512, 313] on button "Save" at bounding box center [500, 310] width 234 height 25
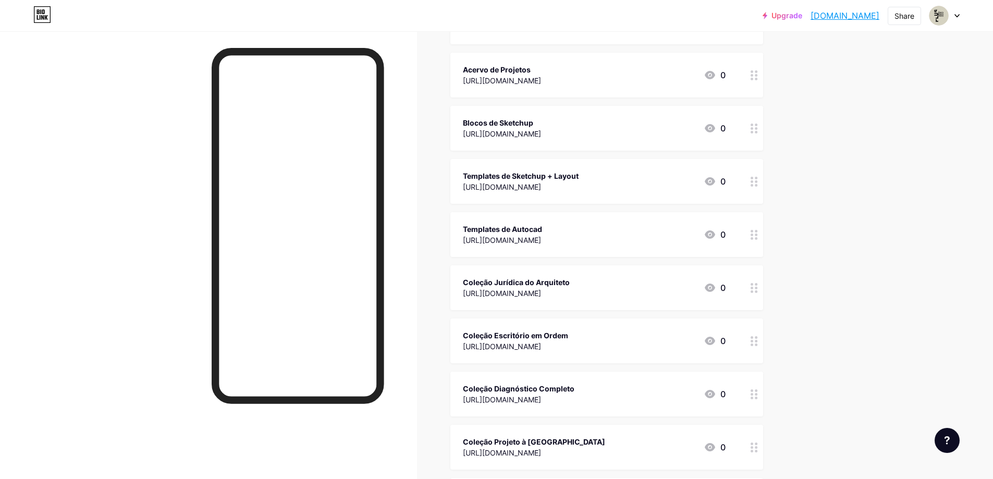
scroll to position [261, 0]
drag, startPoint x: 573, startPoint y: 280, endPoint x: 442, endPoint y: 274, distance: 130.4
click at [442, 274] on div "Links Posts Design Subscribers Stats Settings + ADD LINK + ADD EMBED + Add head…" at bounding box center [403, 398] width 807 height 1254
copy div "Coleção Jurídica do Arquiteto"
drag, startPoint x: 578, startPoint y: 331, endPoint x: 462, endPoint y: 337, distance: 116.4
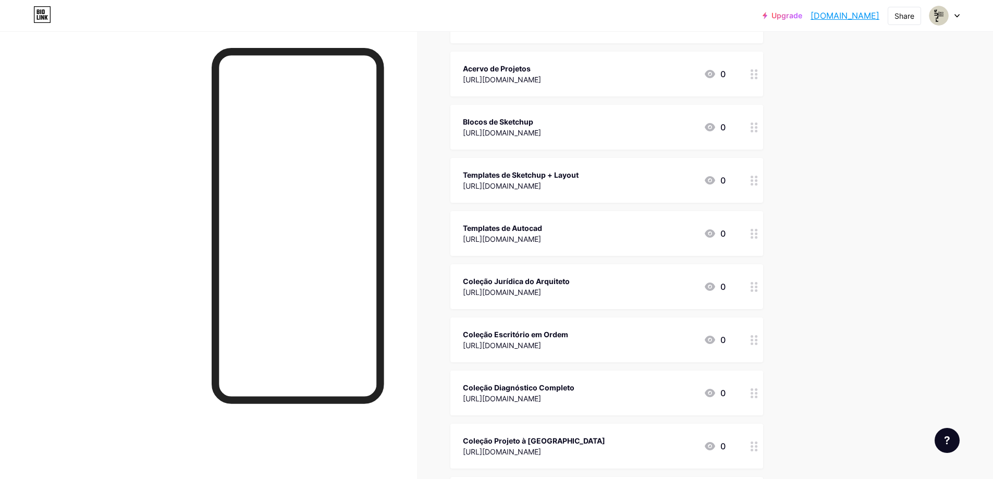
click at [462, 337] on div "Coleção Escritório em Ordem [URL][DOMAIN_NAME] 0" at bounding box center [606, 339] width 313 height 45
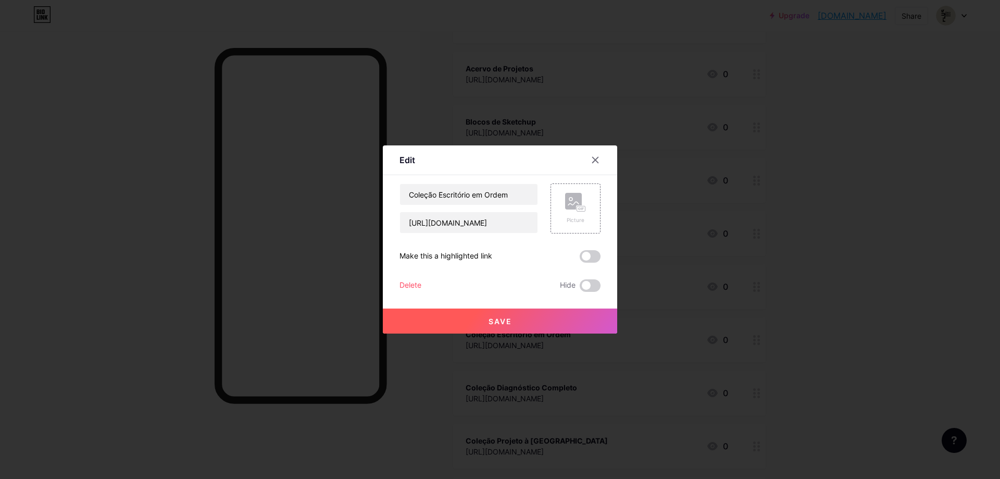
copy div "Coleção Escritório em Ordem"
click at [596, 154] on div at bounding box center [595, 160] width 19 height 19
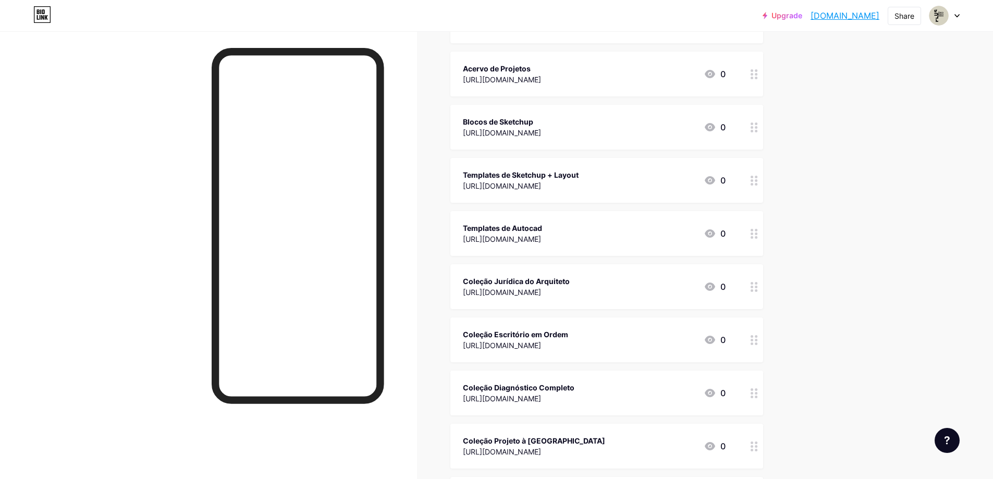
drag, startPoint x: 580, startPoint y: 332, endPoint x: 455, endPoint y: 335, distance: 125.6
click at [455, 335] on div "Coleção Escritório em Ordem [URL][DOMAIN_NAME] 0" at bounding box center [606, 339] width 313 height 45
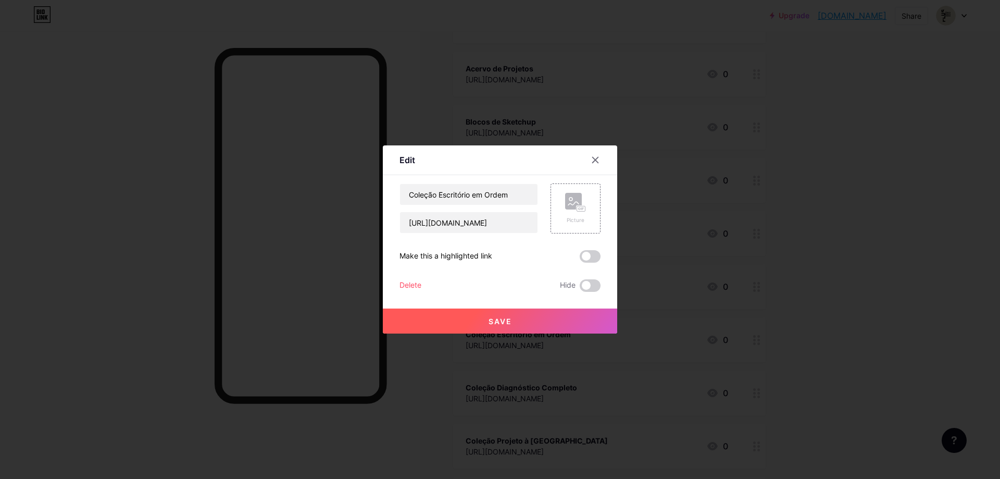
copy div "Coleção Escritório em Ordem"
click at [707, 400] on div at bounding box center [500, 239] width 1000 height 479
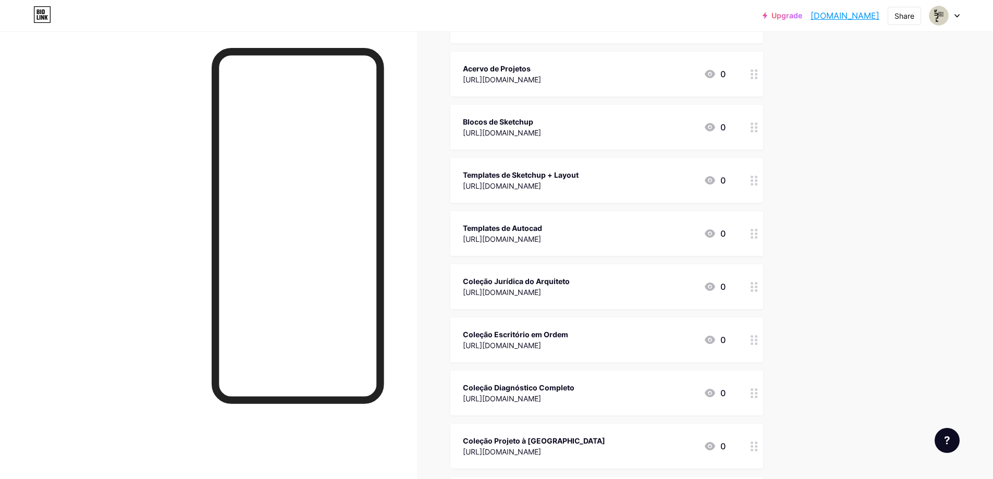
drag, startPoint x: 585, startPoint y: 384, endPoint x: 462, endPoint y: 384, distance: 123.5
click at [462, 384] on div "Coleção Diagnóstico Completo [URL][DOMAIN_NAME] 0" at bounding box center [606, 392] width 313 height 45
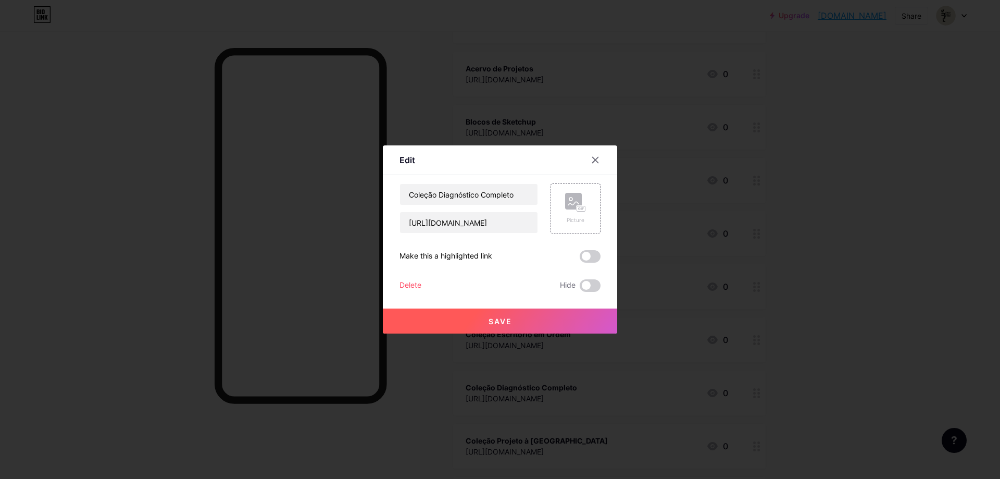
copy div "Coleção Diagnóstico Completo"
click at [687, 367] on div at bounding box center [500, 239] width 1000 height 479
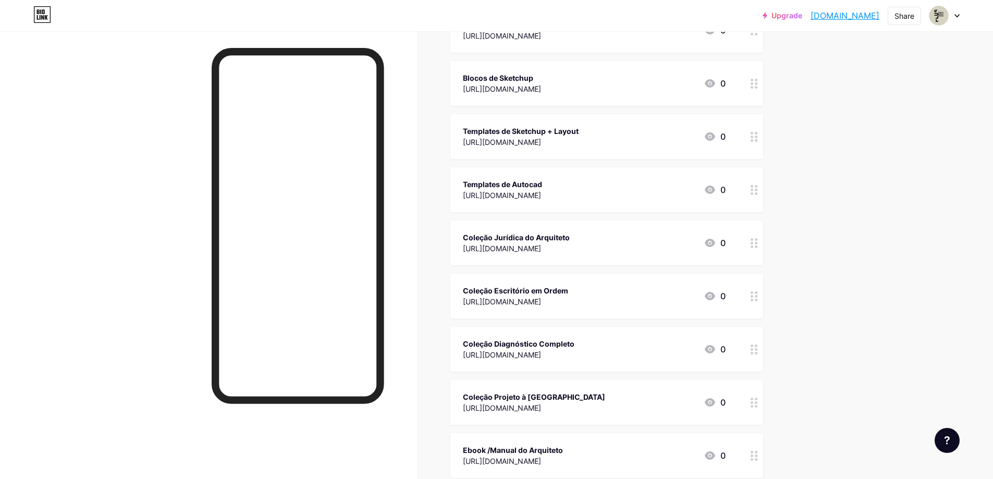
scroll to position [365, 0]
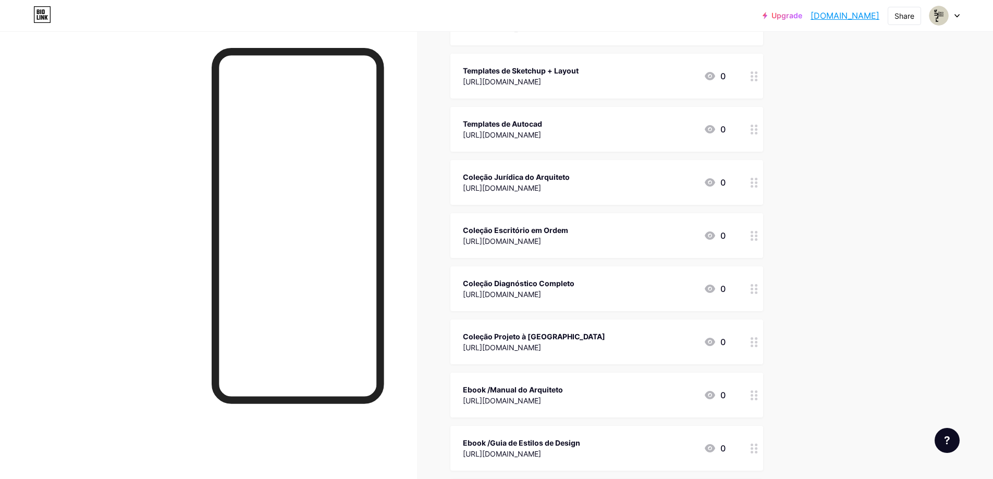
drag, startPoint x: 554, startPoint y: 335, endPoint x: 466, endPoint y: 337, distance: 88.1
click at [466, 337] on div "Coleção Projeto à [GEOGRAPHIC_DATA]" at bounding box center [534, 336] width 142 height 11
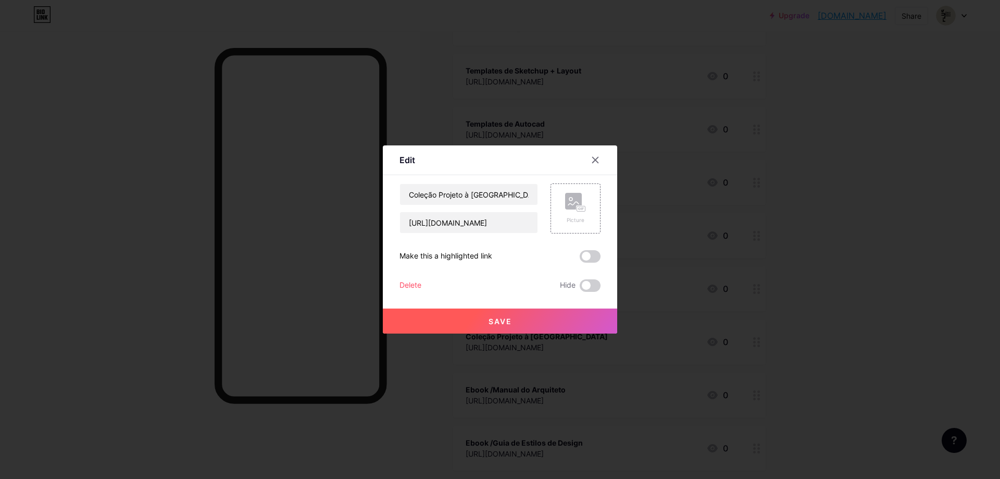
copy div "Coleção Projeto à [GEOGRAPHIC_DATA]"
click at [517, 99] on div at bounding box center [500, 239] width 1000 height 479
